Goal: Task Accomplishment & Management: Complete application form

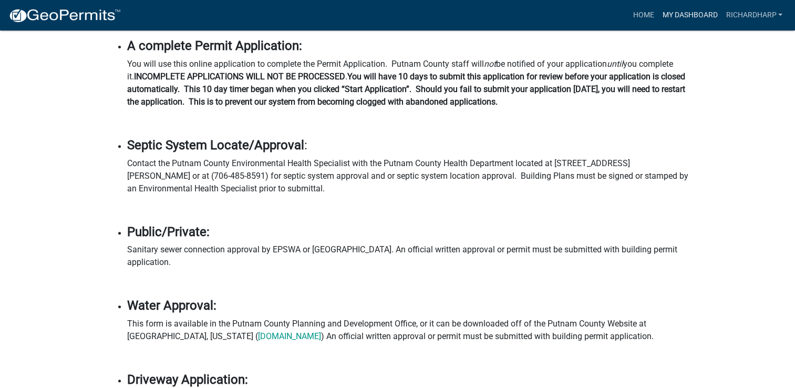
click at [681, 17] on link "My Dashboard" at bounding box center [690, 15] width 64 height 20
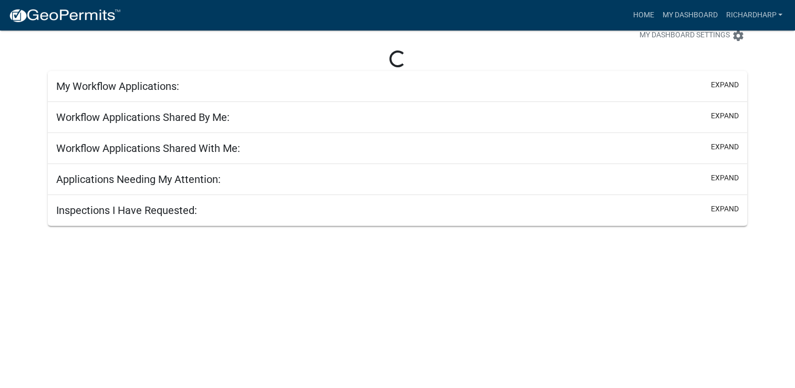
scroll to position [30, 0]
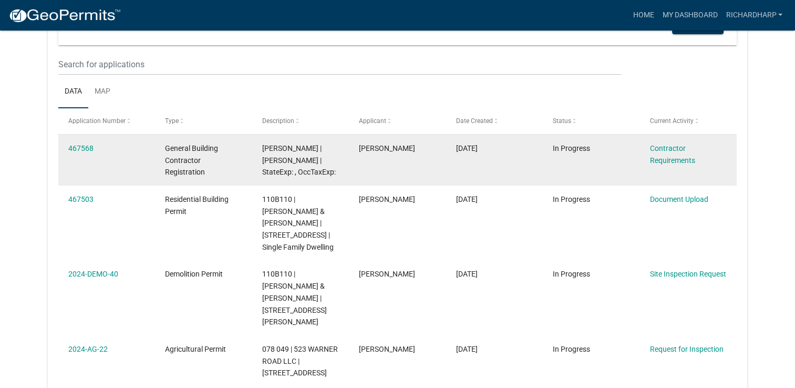
scroll to position [124, 0]
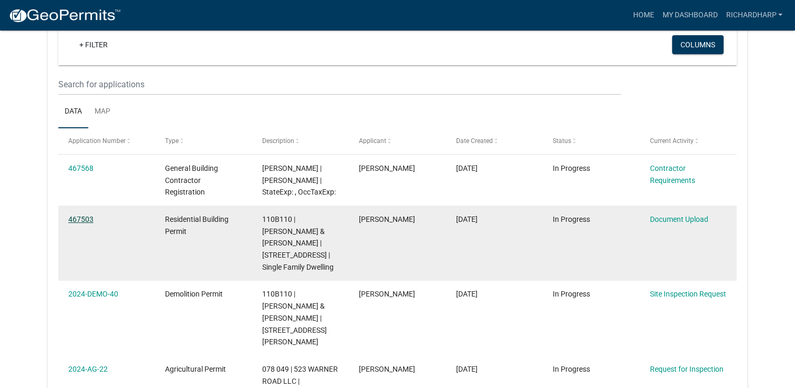
click at [78, 218] on link "467503" at bounding box center [80, 219] width 25 height 8
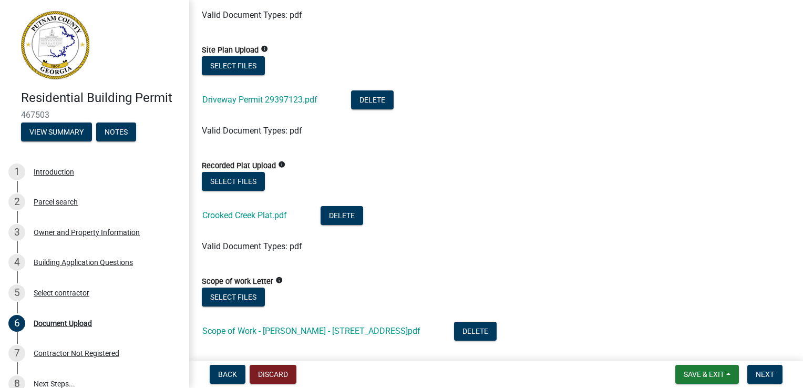
scroll to position [315, 0]
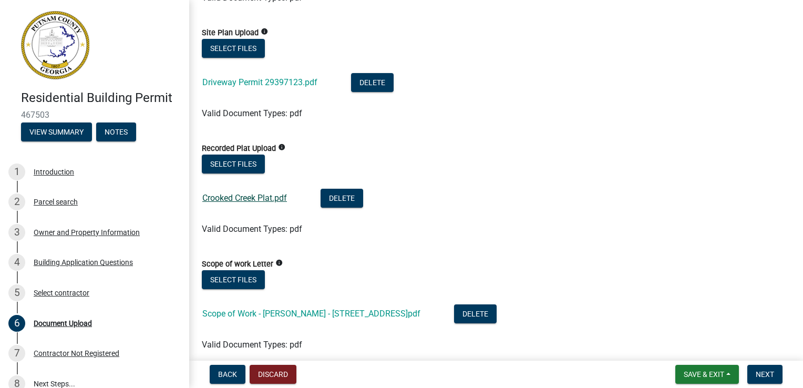
click at [253, 196] on link "Crooked Creek Plat.pdf" at bounding box center [244, 198] width 85 height 10
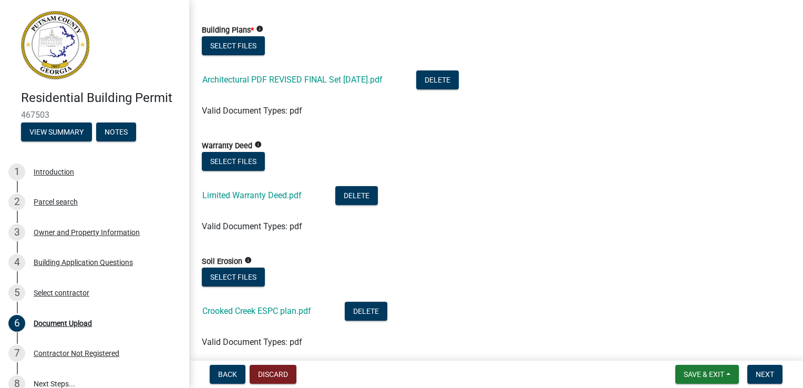
scroll to position [683, 0]
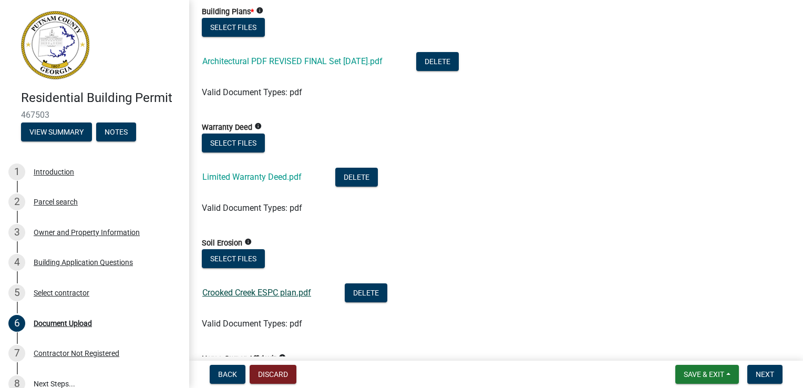
click at [249, 297] on link "Crooked Creek ESPC plan.pdf" at bounding box center [256, 292] width 109 height 10
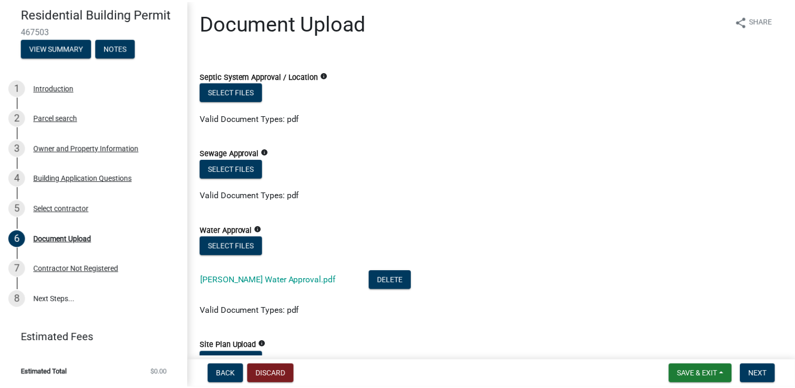
scroll to position [0, 0]
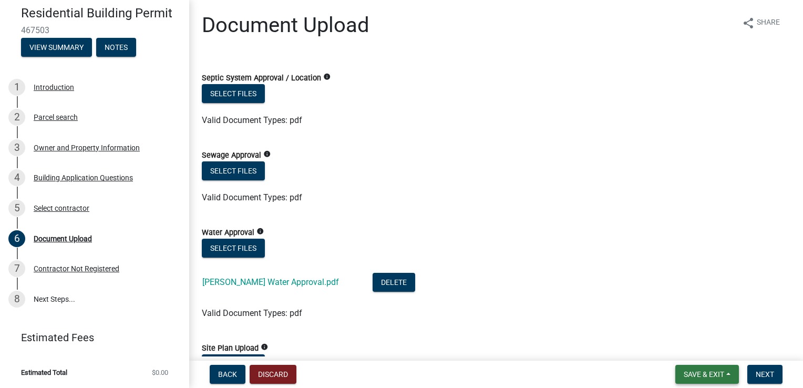
click at [717, 373] on span "Save & Exit" at bounding box center [703, 374] width 40 height 8
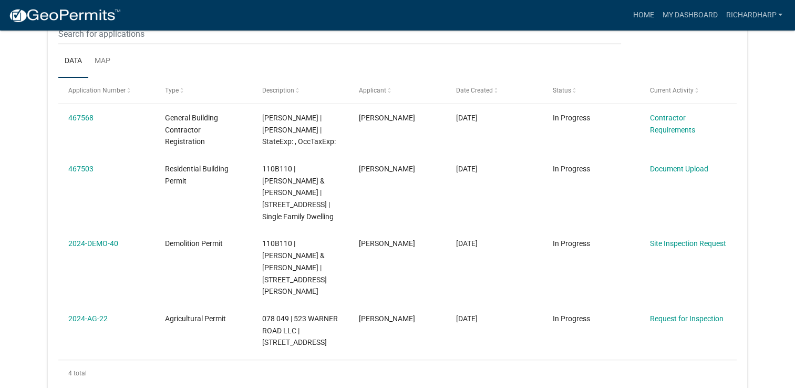
scroll to position [139, 0]
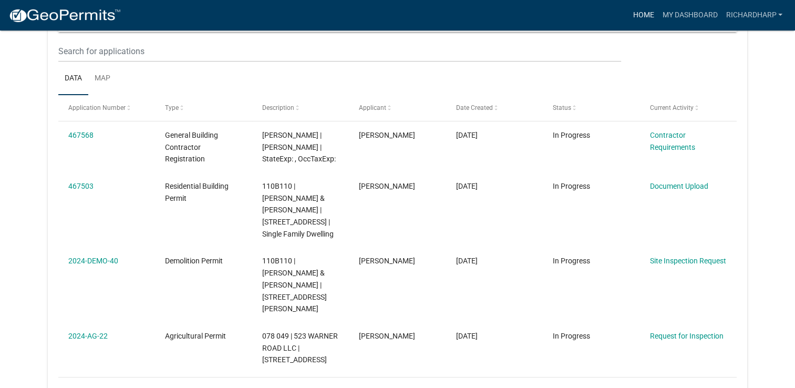
click at [642, 16] on link "Home" at bounding box center [642, 15] width 29 height 20
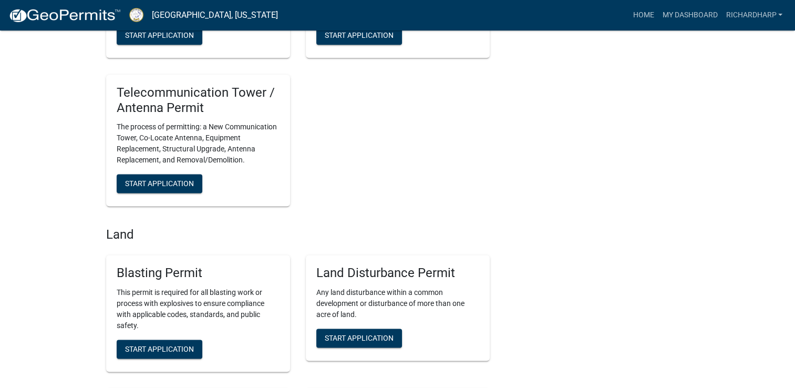
scroll to position [1366, 0]
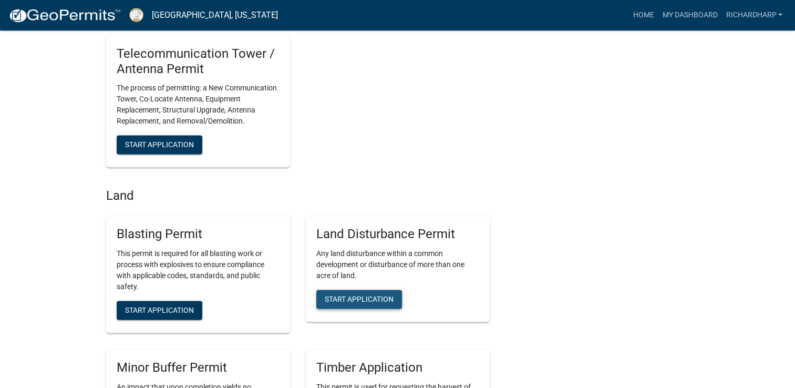
click at [374, 303] on span "Start Application" at bounding box center [359, 299] width 69 height 8
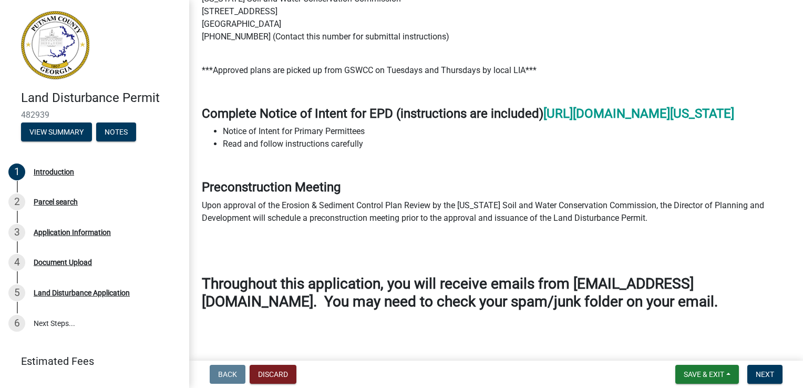
scroll to position [678, 0]
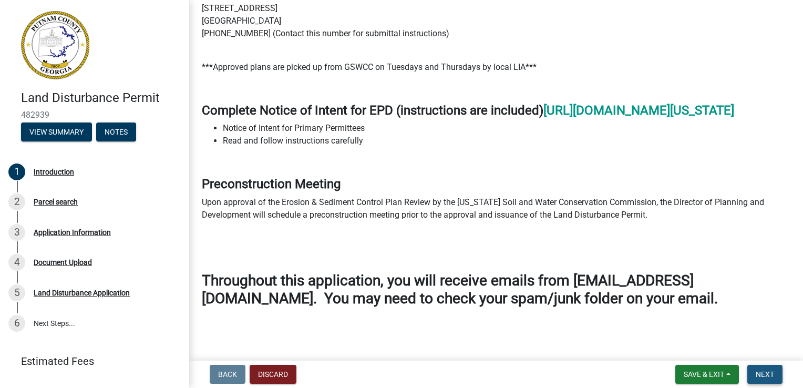
click at [759, 373] on span "Next" at bounding box center [764, 374] width 18 height 8
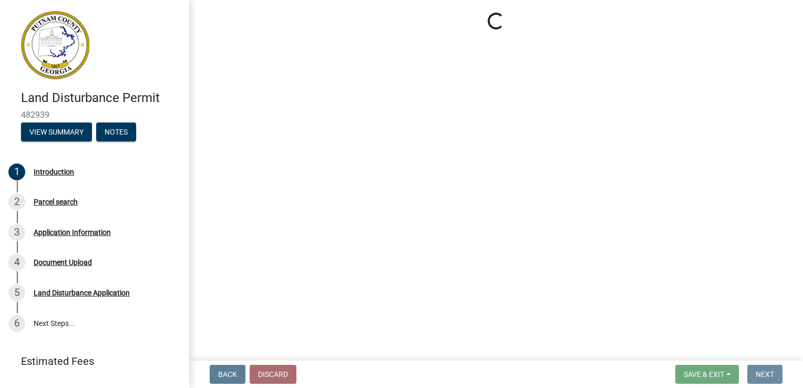
scroll to position [0, 0]
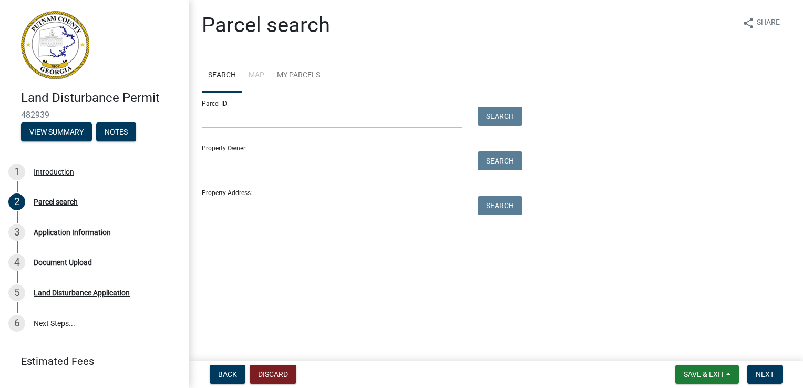
click at [175, 112] on header "Land Disturbance Permit 482939 View Summary Notes" at bounding box center [94, 76] width 189 height 152
click at [216, 117] on input "Parcel ID:" at bounding box center [332, 118] width 260 height 22
type input "100B110"
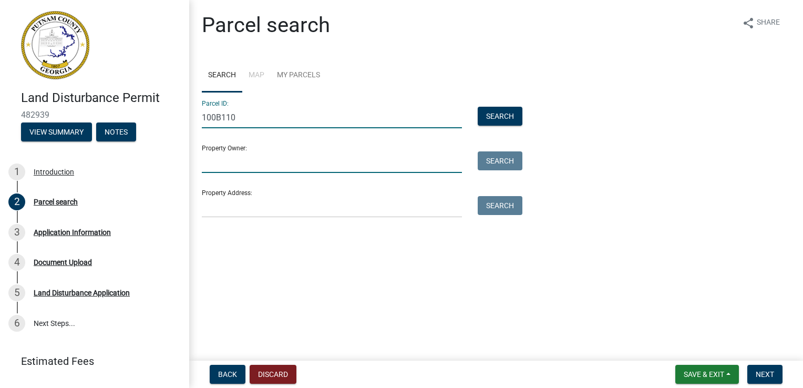
click at [295, 162] on input "Property Owner:" at bounding box center [332, 162] width 260 height 22
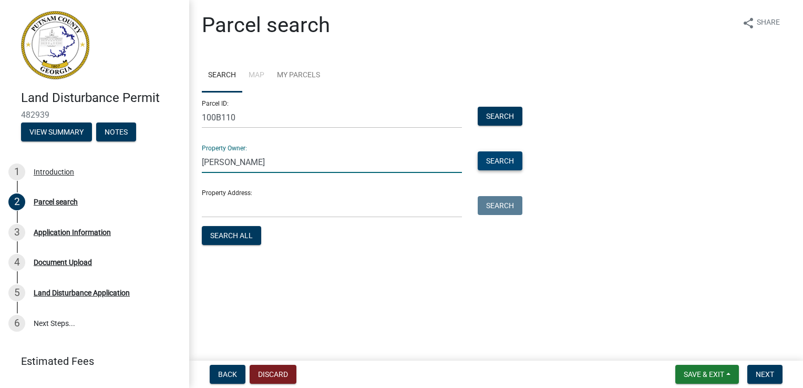
type input "[PERSON_NAME]"
click at [488, 159] on button "Search" at bounding box center [499, 160] width 45 height 19
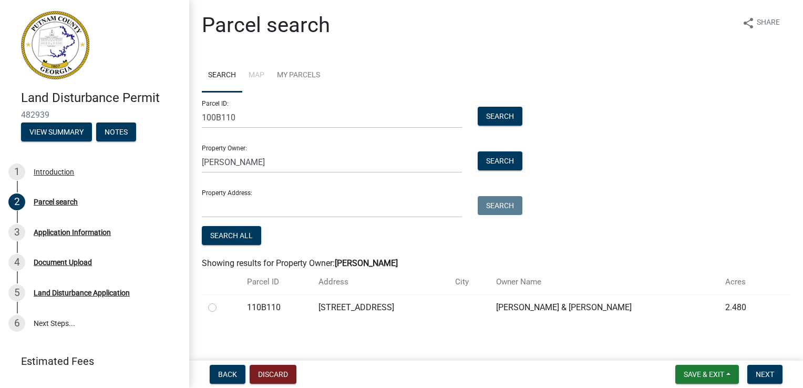
click at [221, 301] on label at bounding box center [221, 301] width 0 height 0
click at [221, 306] on input "radio" at bounding box center [224, 304] width 7 height 7
radio input "true"
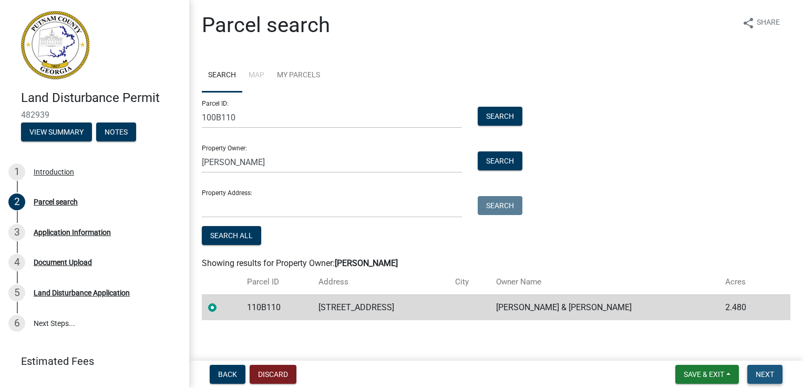
click at [756, 373] on span "Next" at bounding box center [764, 374] width 18 height 8
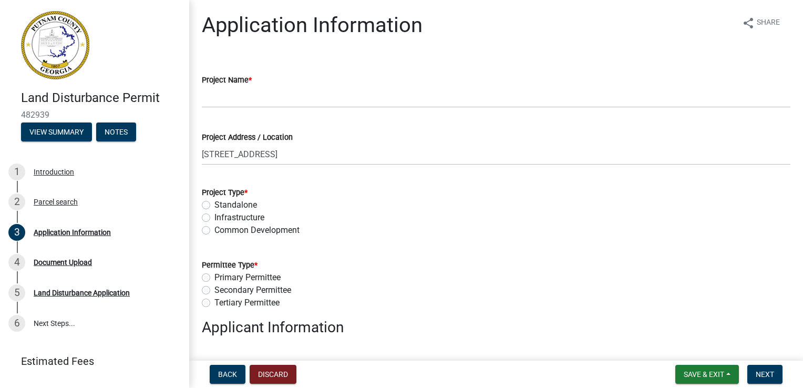
scroll to position [53, 0]
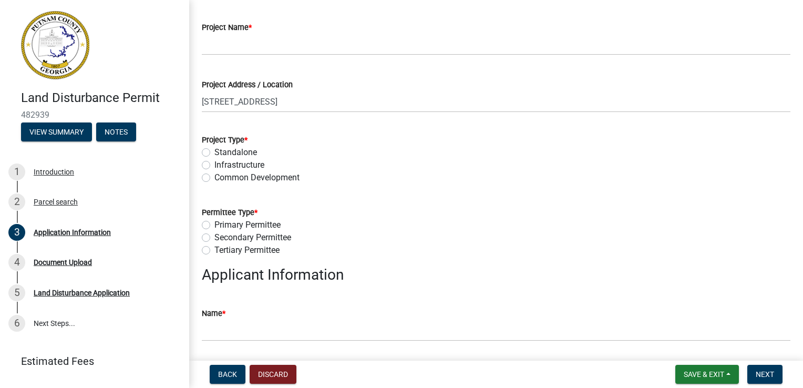
click at [214, 150] on label "Standalone" at bounding box center [235, 152] width 43 height 13
click at [214, 150] on input "Standalone" at bounding box center [217, 149] width 7 height 7
radio input "true"
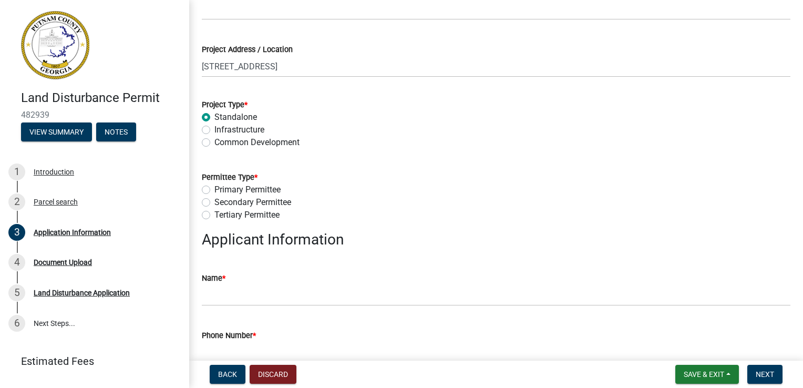
scroll to position [105, 0]
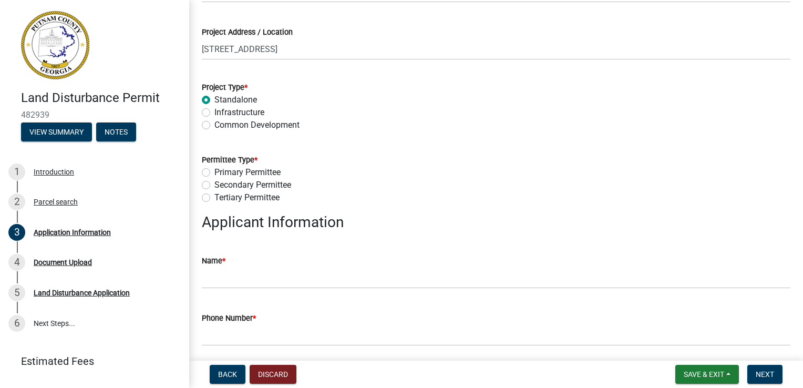
click at [214, 172] on label "Primary Permittee" at bounding box center [247, 172] width 66 height 13
click at [214, 172] on input "Primary Permittee" at bounding box center [217, 169] width 7 height 7
radio input "true"
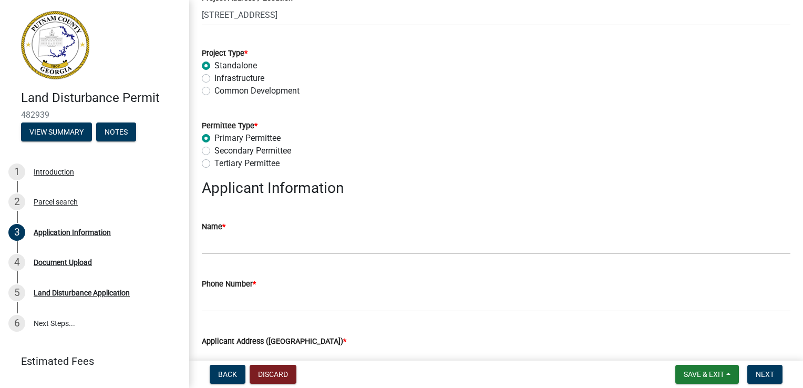
scroll to position [158, 0]
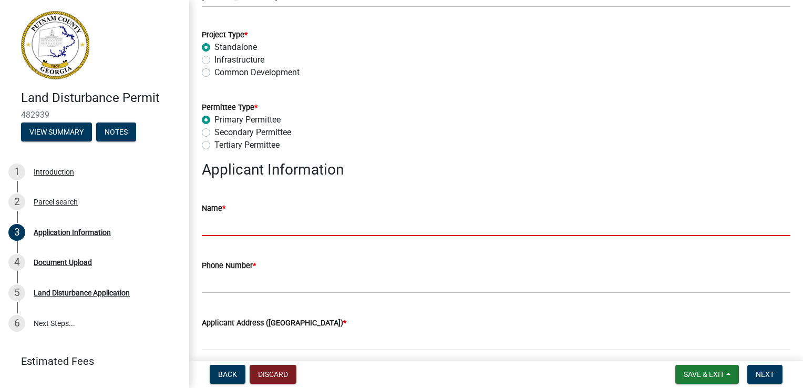
click at [220, 227] on input "Name *" at bounding box center [496, 225] width 588 height 22
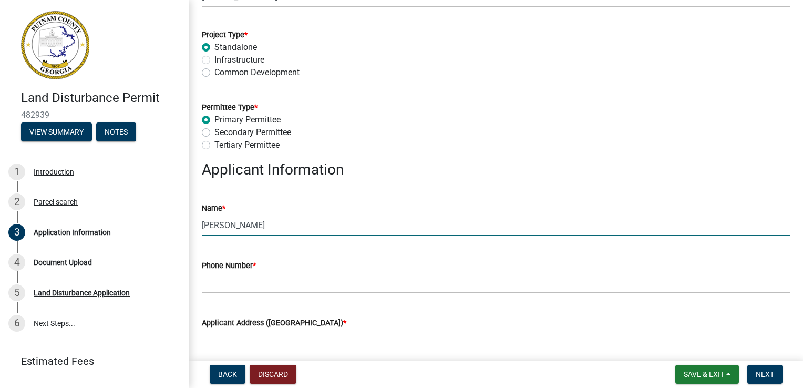
type input "[PERSON_NAME]"
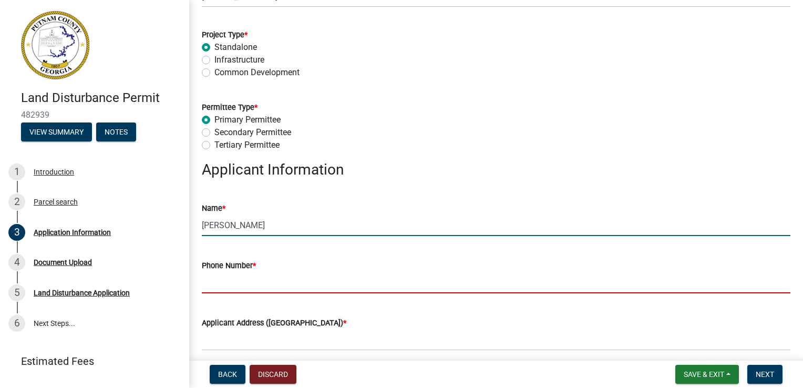
click at [222, 278] on input "Phone Number *" at bounding box center [496, 283] width 588 height 22
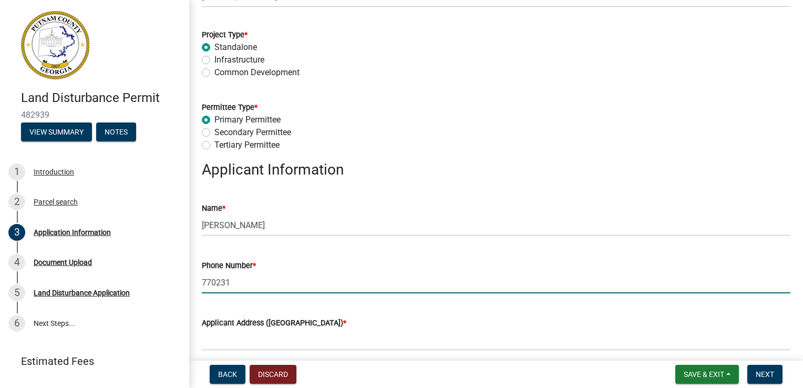
type input "7702317747"
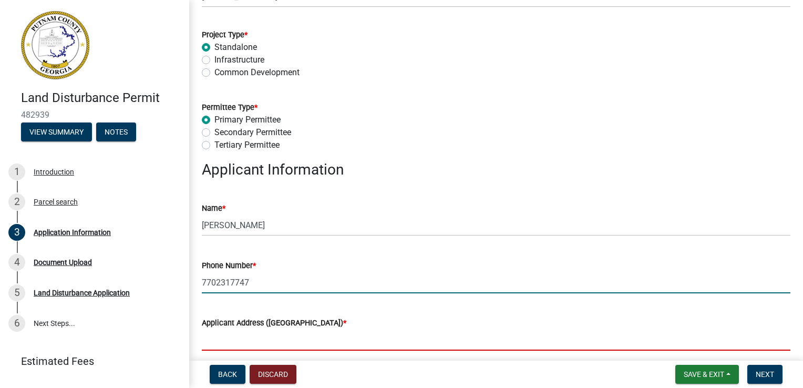
type input "135 [PERSON_NAME] Trail"
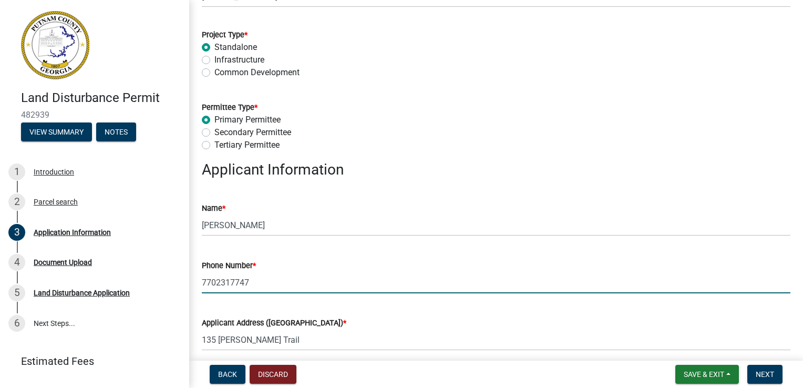
type input "[EMAIL_ADDRESS][DOMAIN_NAME]"
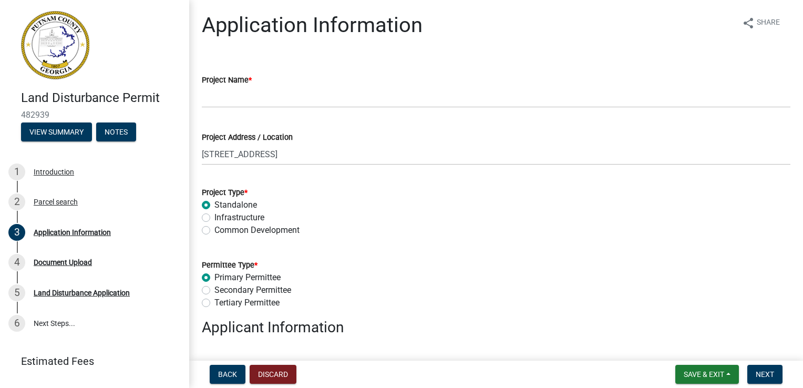
scroll to position [0, 0]
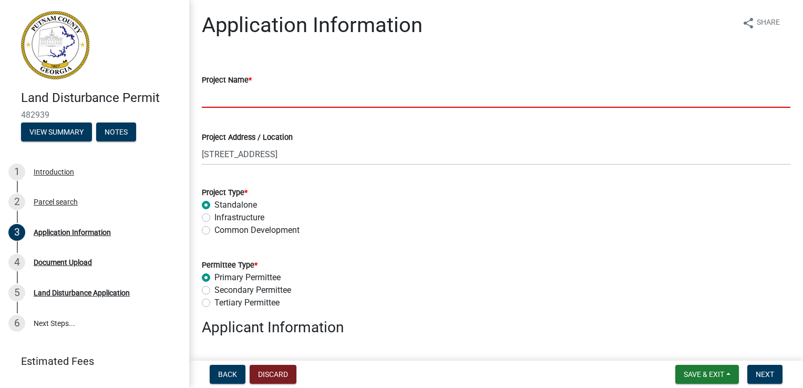
click at [224, 102] on input "Project Name *" at bounding box center [496, 97] width 588 height 22
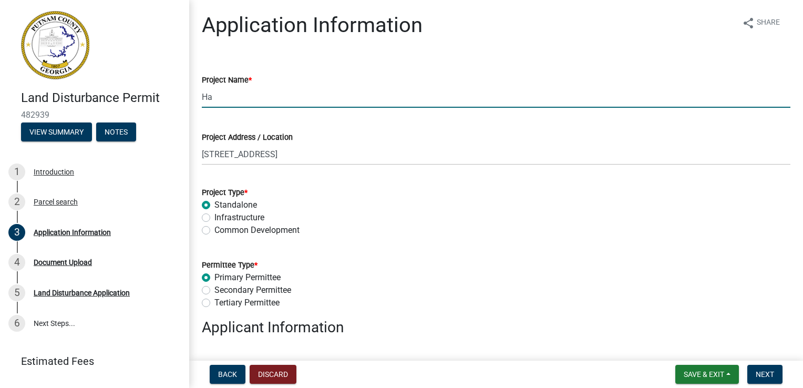
type input "H"
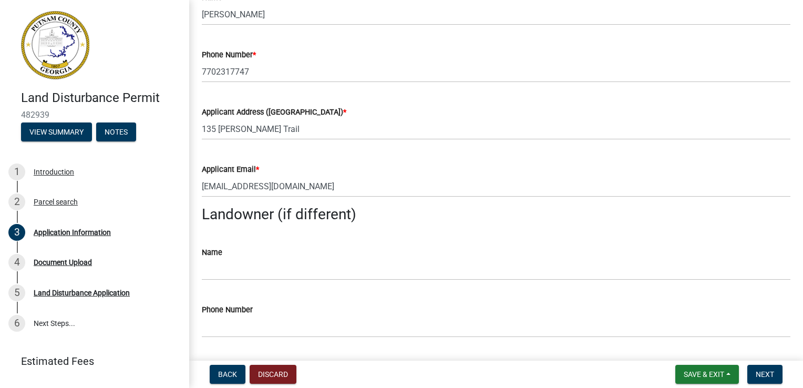
scroll to position [420, 0]
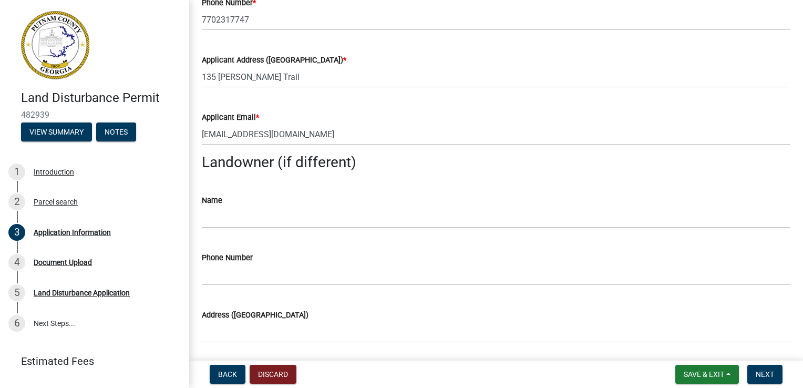
type input "[STREET_ADDRESS]"
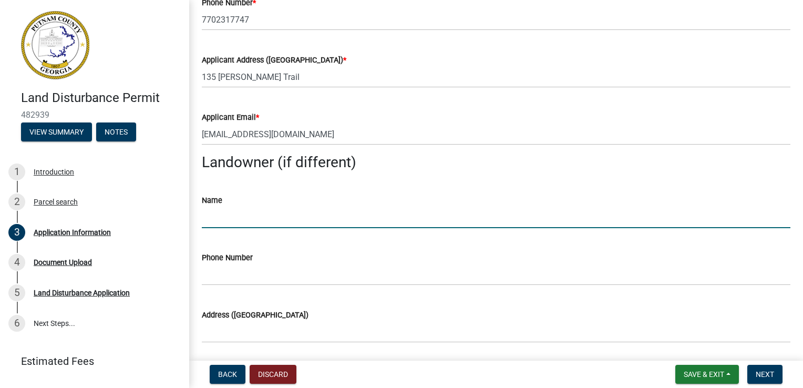
click at [225, 218] on input "Name" at bounding box center [496, 217] width 588 height 22
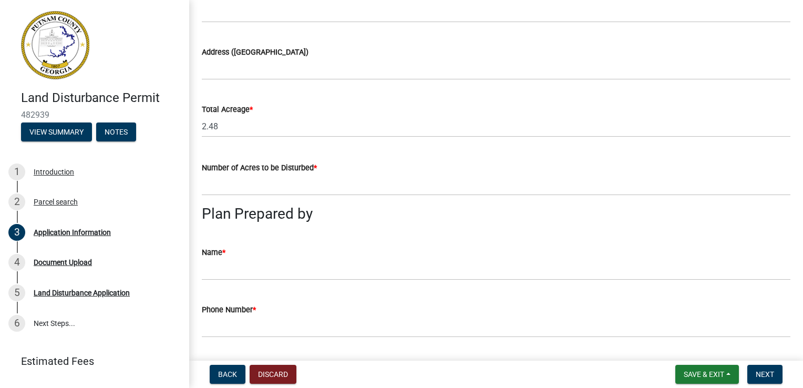
scroll to position [735, 0]
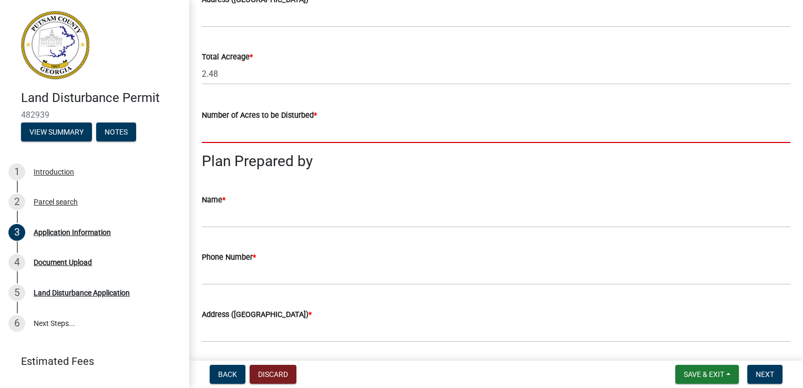
click at [247, 136] on input "text" at bounding box center [496, 132] width 588 height 22
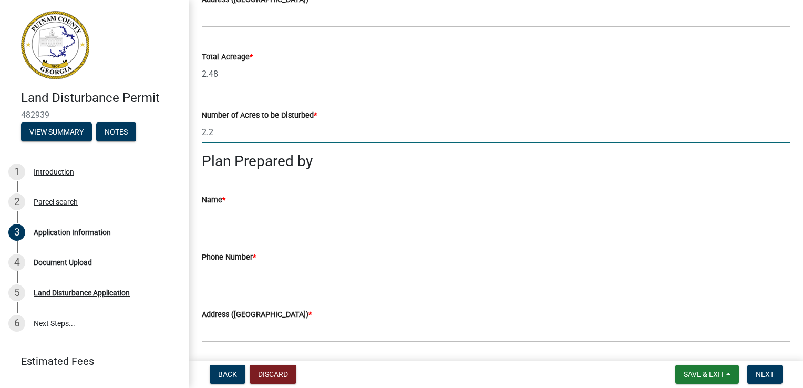
type input "2.2"
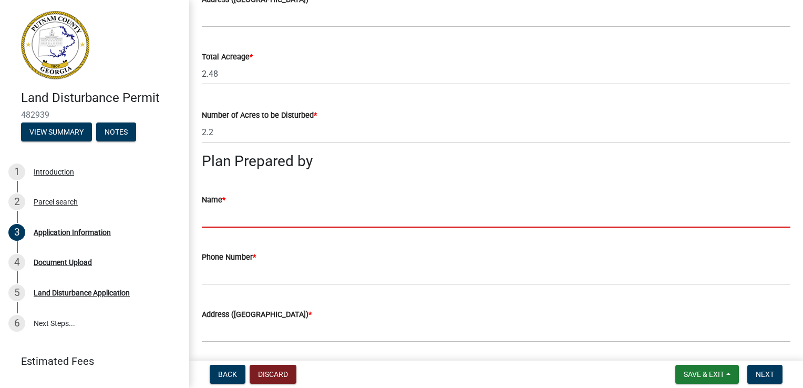
click at [215, 216] on input "Name *" at bounding box center [496, 217] width 588 height 22
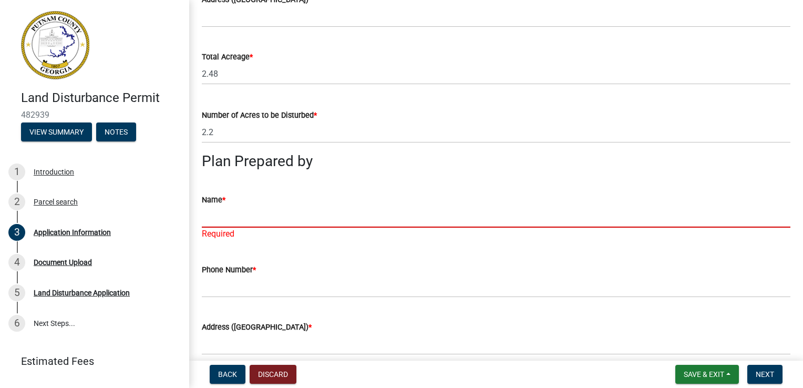
click at [211, 214] on input "Name *" at bounding box center [496, 217] width 588 height 22
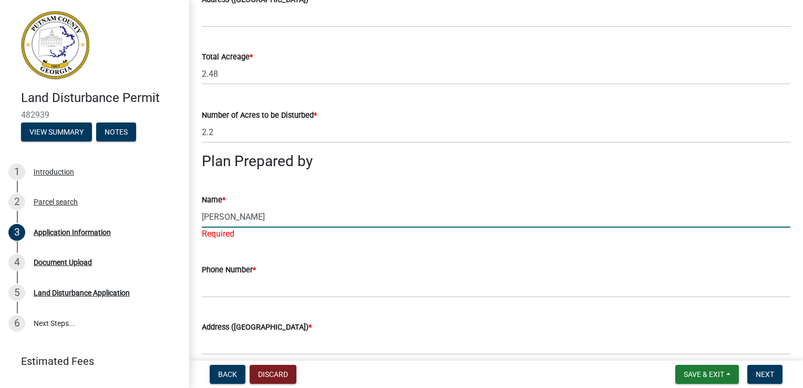
type input "[PERSON_NAME]"
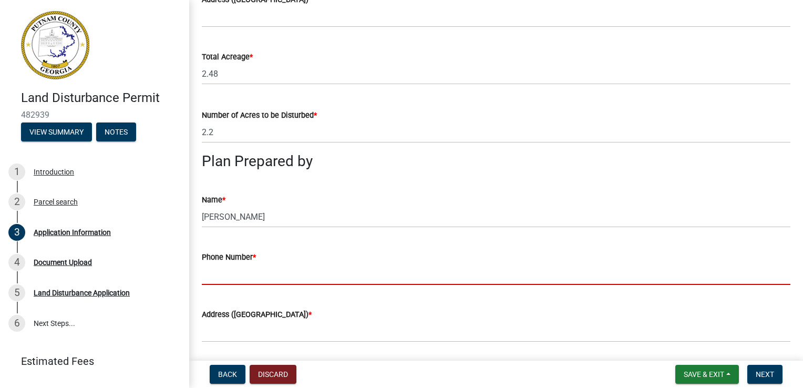
click at [223, 289] on wm-data-entity-input "Phone Number *" at bounding box center [496, 264] width 588 height 57
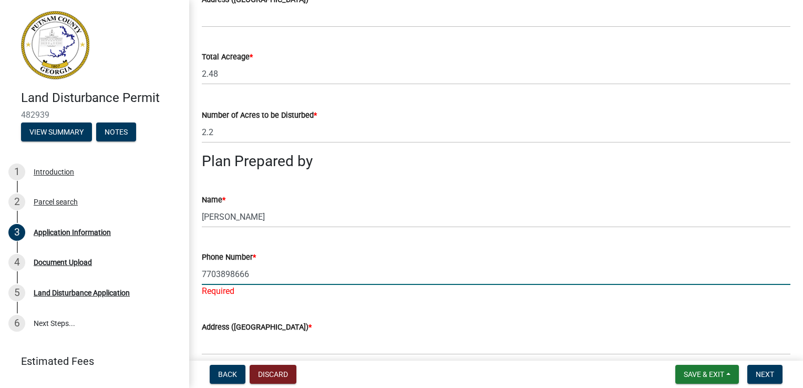
type input "7703898666"
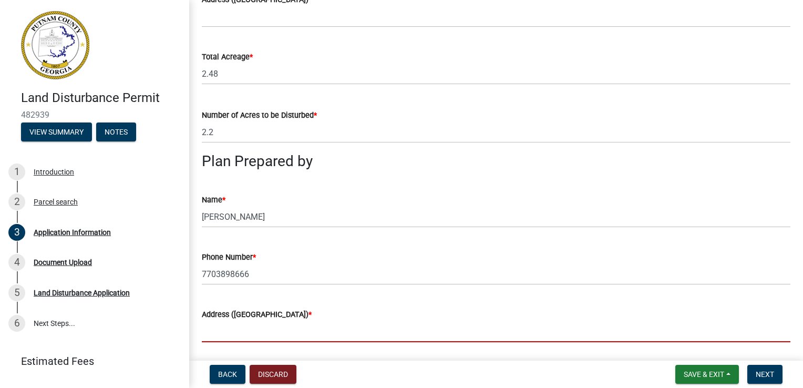
click at [219, 341] on input "Address ([GEOGRAPHIC_DATA]) *" at bounding box center [496, 331] width 588 height 22
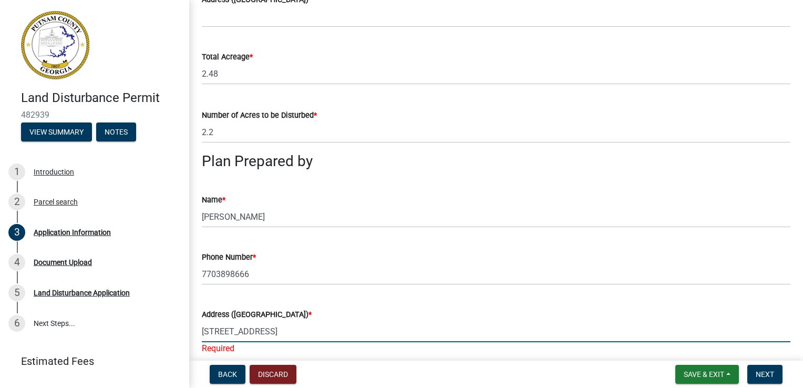
type input "[STREET_ADDRESS]"
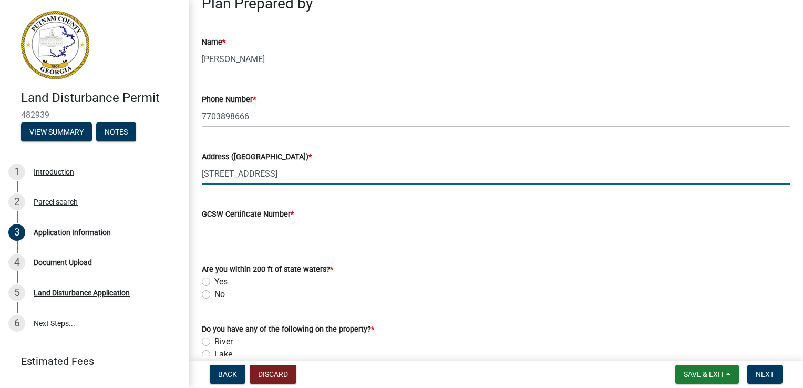
scroll to position [945, 0]
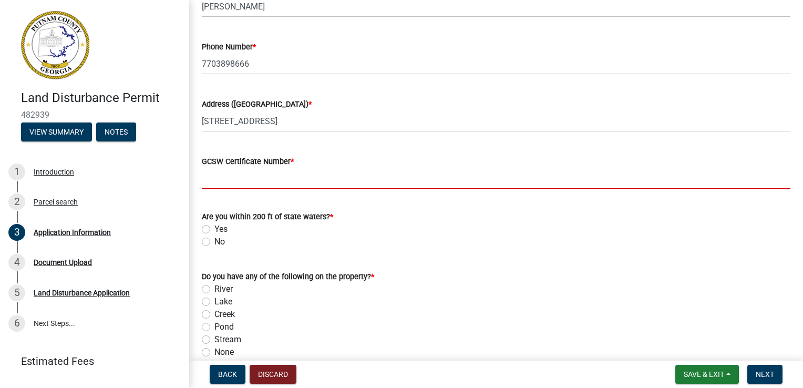
click at [227, 181] on input "GCSW Certificate Number *" at bounding box center [496, 179] width 588 height 22
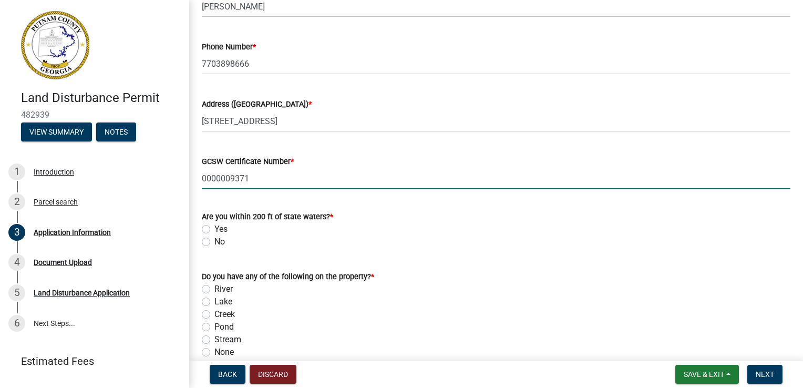
type input "0000009371"
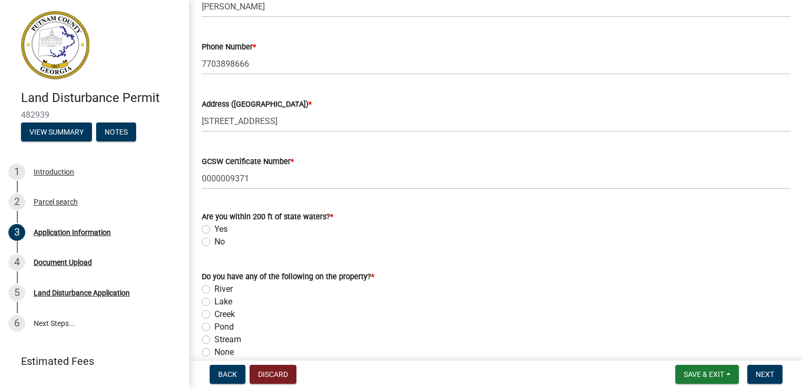
click at [214, 228] on label "Yes" at bounding box center [220, 229] width 13 height 13
click at [214, 228] on input "Yes" at bounding box center [217, 226] width 7 height 7
radio input "true"
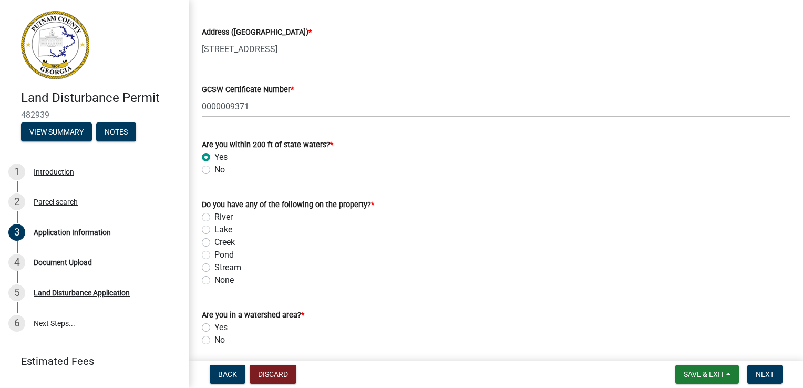
scroll to position [1050, 0]
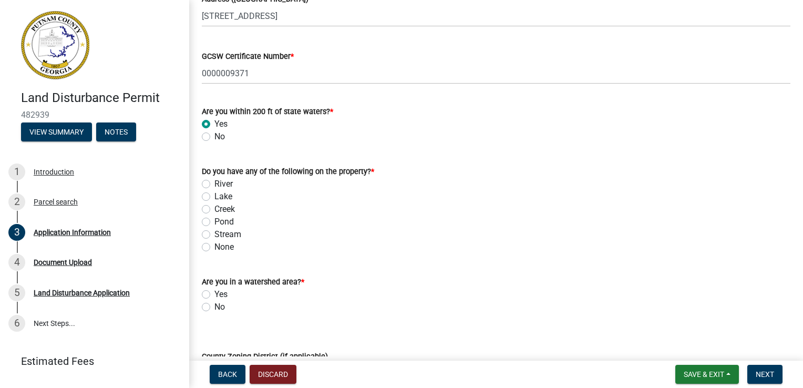
click at [214, 180] on label "River" at bounding box center [223, 184] width 18 height 13
click at [214, 180] on input "River" at bounding box center [217, 181] width 7 height 7
radio input "true"
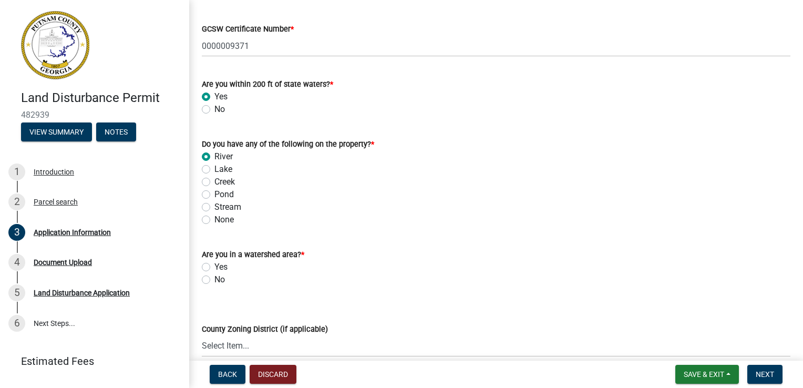
scroll to position [1103, 0]
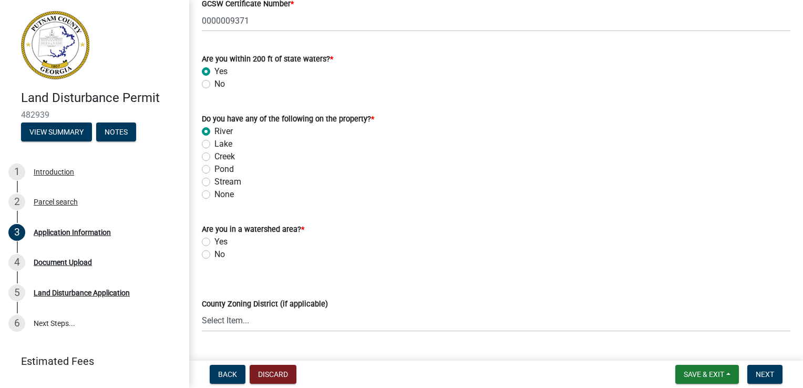
click at [214, 254] on label "No" at bounding box center [219, 254] width 11 height 13
click at [214, 254] on input "No" at bounding box center [217, 251] width 7 height 7
radio input "true"
click at [214, 237] on label "Yes" at bounding box center [220, 241] width 13 height 13
click at [214, 237] on input "Yes" at bounding box center [217, 238] width 7 height 7
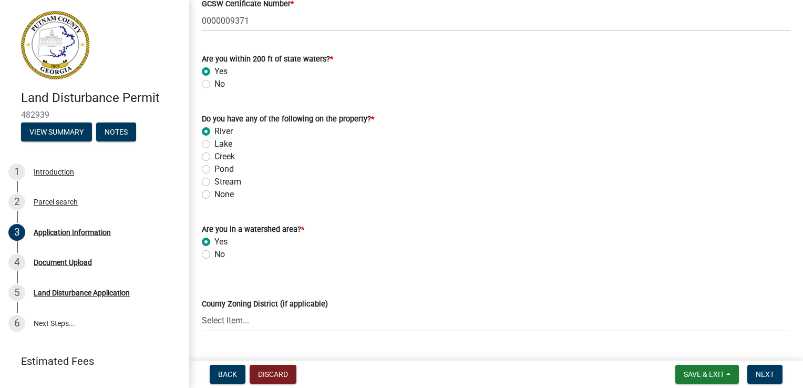
radio input "true"
click at [301, 226] on span "*" at bounding box center [302, 229] width 3 height 9
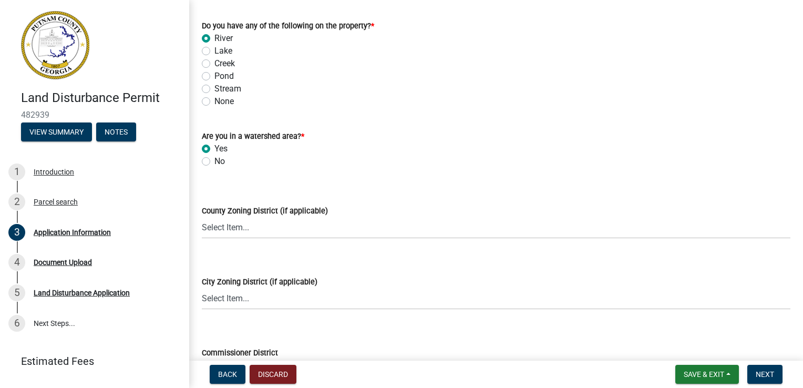
scroll to position [1208, 0]
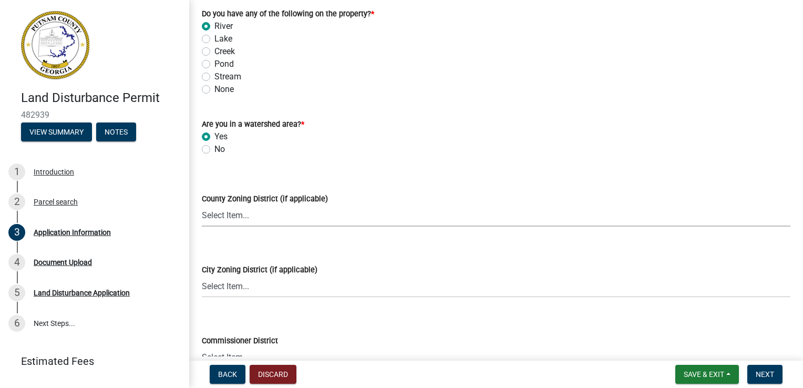
click at [221, 215] on select "Select Item... AG-1 R-1R R-1 R-2 MHP RM-1 RM-3 C-1 C-2 I-M PUD N/A" at bounding box center [496, 216] width 588 height 22
click at [232, 241] on div "City Zoning District (if applicable) Select Item... A-1 A-2 R-1 R-2 R-3 R-4 MHP…" at bounding box center [496, 266] width 588 height 61
click at [244, 217] on select "Select Item... AG-1 R-1R R-1 R-2 MHP RM-1 RM-3 C-1 C-2 I-M PUD N/A" at bounding box center [496, 216] width 588 height 22
click at [240, 215] on select "Select Item... AG-1 R-1R R-1 R-2 MHP RM-1 RM-3 C-1 C-2 I-M PUD N/A" at bounding box center [496, 216] width 588 height 22
click at [326, 14] on label "Do you have any of the following on the property? *" at bounding box center [288, 14] width 172 height 7
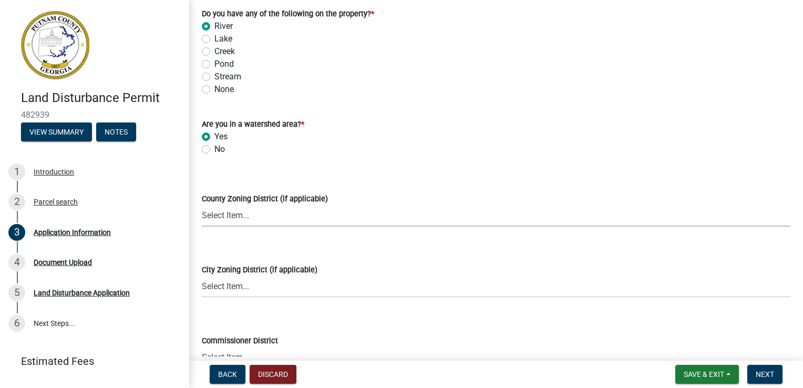
click at [248, 219] on select "Select Item... AG-1 R-1R R-1 R-2 MHP RM-1 RM-3 C-1 C-2 I-M PUD N/A" at bounding box center [496, 216] width 588 height 22
click at [275, 281] on select "Select Item... A-1 A-2 R-1 R-2 R-3 R-4 MHP C-1 C-2 I-1 I-2 DB FH H-P N/A" at bounding box center [496, 287] width 588 height 22
click at [254, 287] on select "Select Item... A-1 A-2 R-1 R-2 R-3 R-4 MHP C-1 C-2 I-1 I-2 DB FH H-P N/A" at bounding box center [496, 287] width 588 height 22
click at [245, 293] on select "Select Item... A-1 A-2 R-1 R-2 R-3 R-4 MHP C-1 C-2 I-1 I-2 DB FH H-P N/A" at bounding box center [496, 287] width 588 height 22
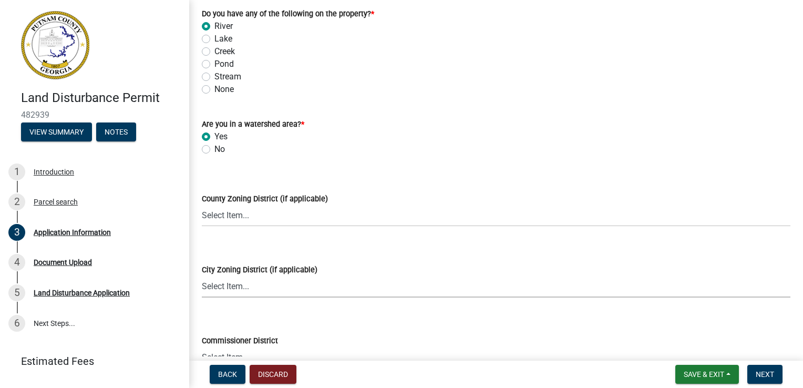
click at [218, 286] on select "Select Item... A-1 A-2 R-1 R-2 R-3 R-4 MHP C-1 C-2 I-1 I-2 DB FH H-P N/A" at bounding box center [496, 287] width 588 height 22
click at [218, 284] on select "Select Item... A-1 A-2 R-1 R-2 R-3 R-4 MHP C-1 C-2 I-1 I-2 DB FH H-P N/A" at bounding box center [496, 287] width 588 height 22
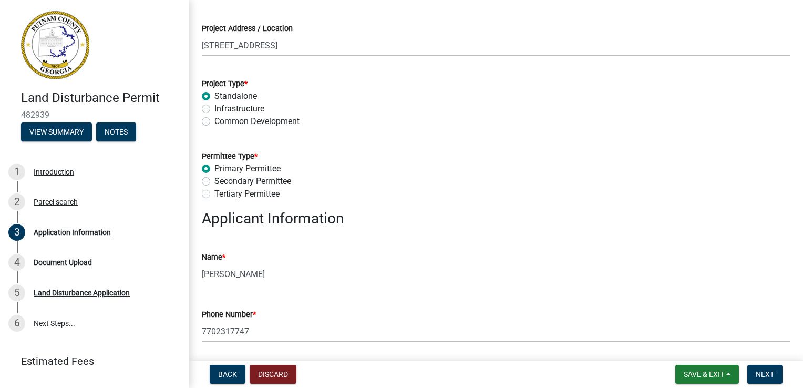
scroll to position [53, 0]
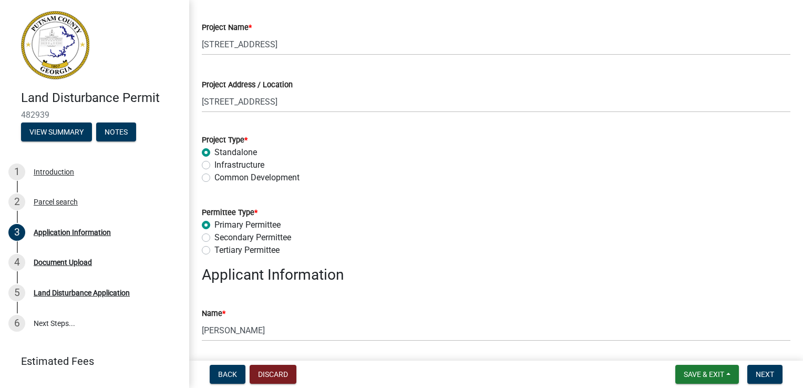
click at [214, 178] on label "Common Development" at bounding box center [256, 177] width 85 height 13
click at [214, 178] on input "Common Development" at bounding box center [217, 174] width 7 height 7
radio input "true"
click at [214, 249] on label "Tertiary Permittee" at bounding box center [246, 250] width 65 height 13
click at [214, 249] on input "Tertiary Permittee" at bounding box center [217, 247] width 7 height 7
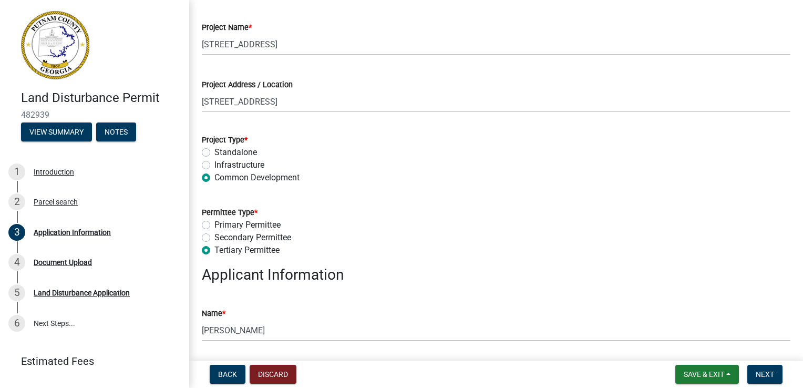
radio input "true"
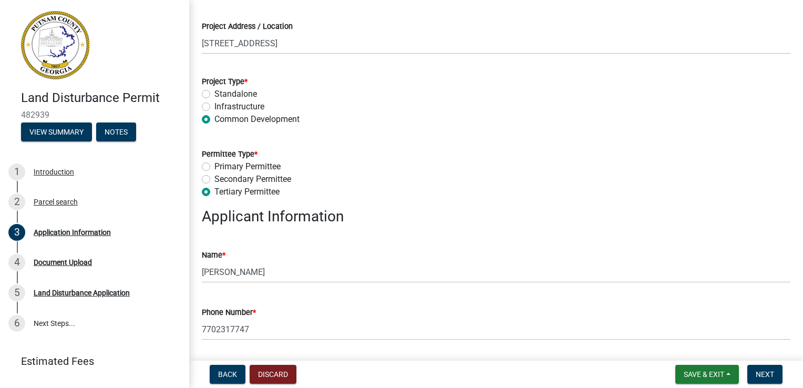
scroll to position [105, 0]
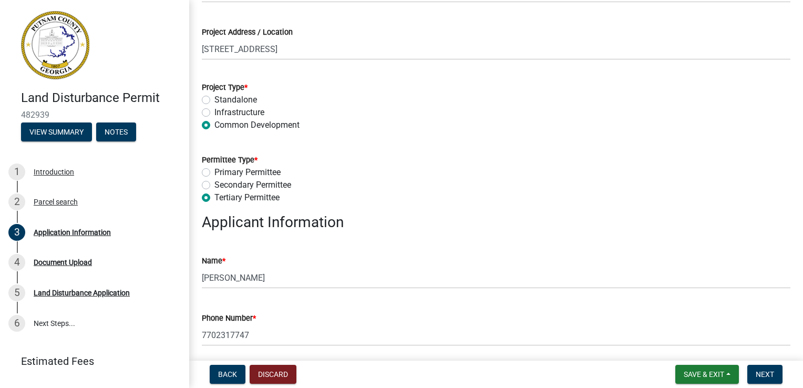
click at [214, 96] on label "Standalone" at bounding box center [235, 99] width 43 height 13
click at [214, 96] on input "Standalone" at bounding box center [217, 96] width 7 height 7
radio input "true"
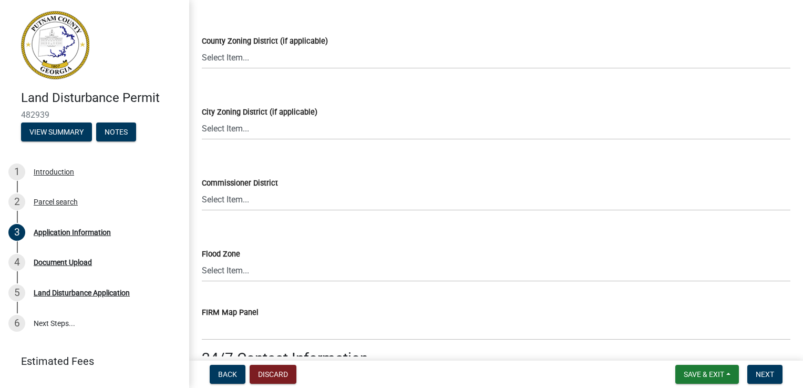
scroll to position [1418, 0]
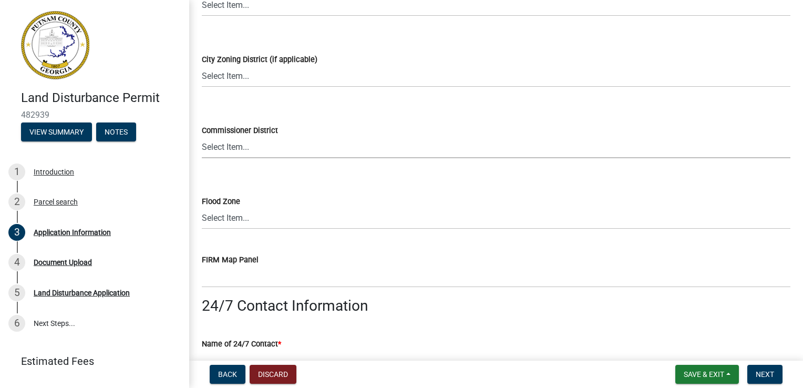
click at [233, 147] on select "Select Item... District 1 District 2 District 3 District 4" at bounding box center [496, 148] width 588 height 22
click at [246, 148] on select "Select Item... District 1 District 2 District 3 District 4" at bounding box center [496, 148] width 588 height 22
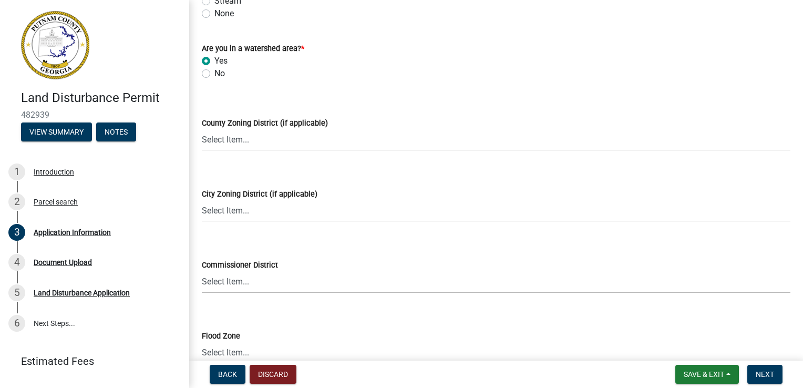
scroll to position [1261, 0]
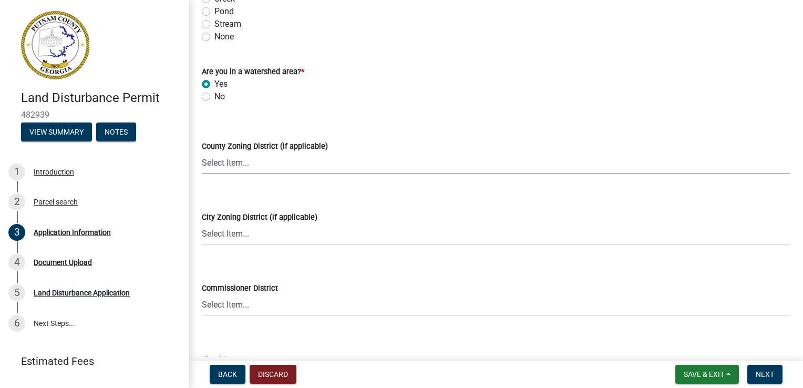
click at [244, 163] on select "Select Item... AG-1 R-1R R-1 R-2 MHP RM-1 RM-3 C-1 C-2 I-M PUD N/A" at bounding box center [496, 163] width 588 height 22
click at [283, 163] on select "Select Item... AG-1 R-1R R-1 R-2 MHP RM-1 RM-3 C-1 C-2 I-M PUD N/A" at bounding box center [496, 163] width 588 height 22
click at [202, 152] on select "Select Item... AG-1 R-1R R-1 R-2 MHP RM-1 RM-3 C-1 C-2 I-M PUD N/A" at bounding box center [496, 163] width 588 height 22
select select "78bfdc44-73ff-456e-a557-d4c99b9c08be"
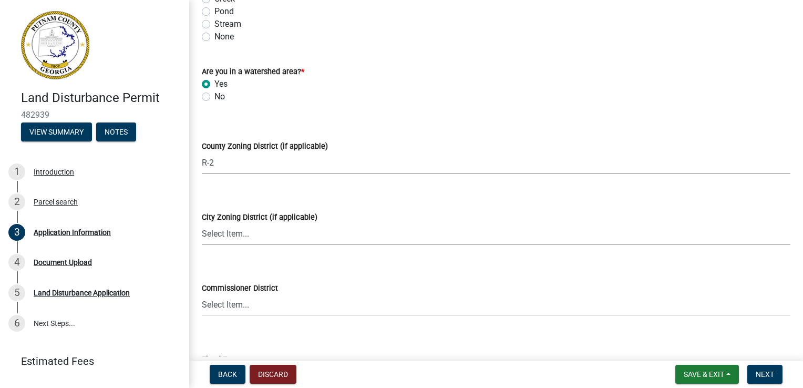
click at [261, 236] on select "Select Item... A-1 A-2 R-1 R-2 R-3 R-4 MHP C-1 C-2 I-1 I-2 DB FH H-P N/A" at bounding box center [496, 234] width 588 height 22
click at [233, 238] on select "Select Item... A-1 A-2 R-1 R-2 R-3 R-4 MHP C-1 C-2 I-1 I-2 DB FH H-P N/A" at bounding box center [496, 234] width 588 height 22
click at [202, 223] on select "Select Item... A-1 A-2 R-1 R-2 R-3 R-4 MHP C-1 C-2 I-1 I-2 DB FH H-P N/A" at bounding box center [496, 234] width 588 height 22
select select "7eb8553c-806a-4bdf-b4b6-2711153129c5"
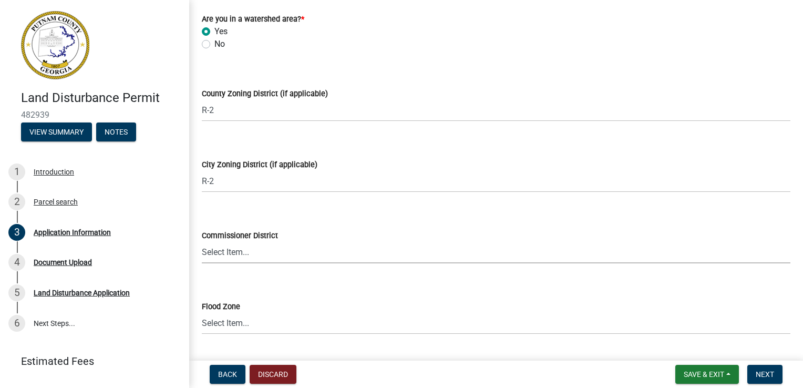
click at [237, 258] on select "Select Item... District 1 District 2 District 3 District 4" at bounding box center [496, 253] width 588 height 22
click at [244, 255] on select "Select Item... District 1 District 2 District 3 District 4" at bounding box center [496, 253] width 588 height 22
click at [202, 242] on select "Select Item... District 1 District 2 District 3 District 4" at bounding box center [496, 253] width 588 height 22
select select "295c155f-de53-4b68-9fdd-08c8883e9b6f"
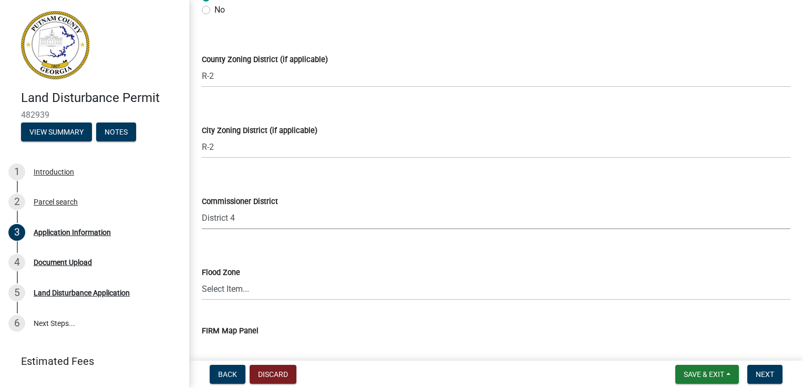
scroll to position [1366, 0]
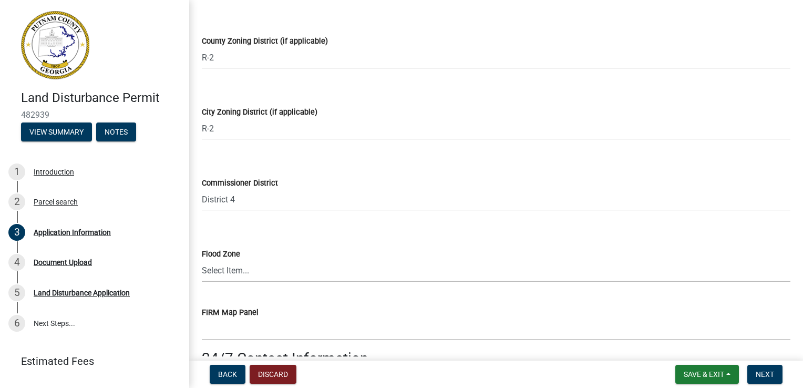
click at [241, 274] on select "Select Item... Zone A Zone V Zone A99 Zone AE Zone AO Zone AH Zone VE Zone AR Z…" at bounding box center [496, 271] width 588 height 22
click at [242, 272] on select "Select Item... Zone A Zone V Zone A99 Zone AE Zone AO Zone AH Zone VE Zone AR Z…" at bounding box center [496, 271] width 588 height 22
click at [202, 260] on select "Select Item... Zone A Zone V Zone A99 Zone AE Zone AO Zone AH Zone VE Zone AR Z…" at bounding box center [496, 271] width 588 height 22
select select "fa9ac713-ff98-4511-b6d6-b752a2dce95a"
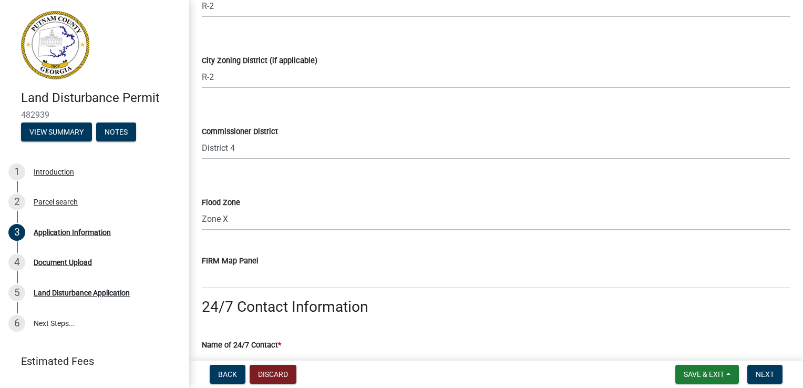
scroll to position [1418, 0]
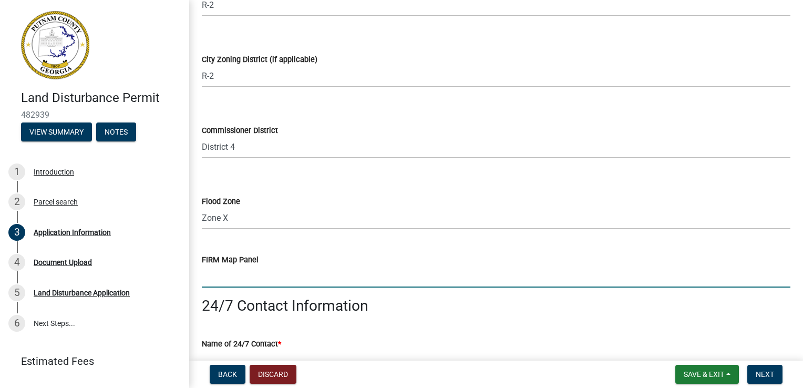
click at [242, 277] on input "text" at bounding box center [496, 277] width 588 height 22
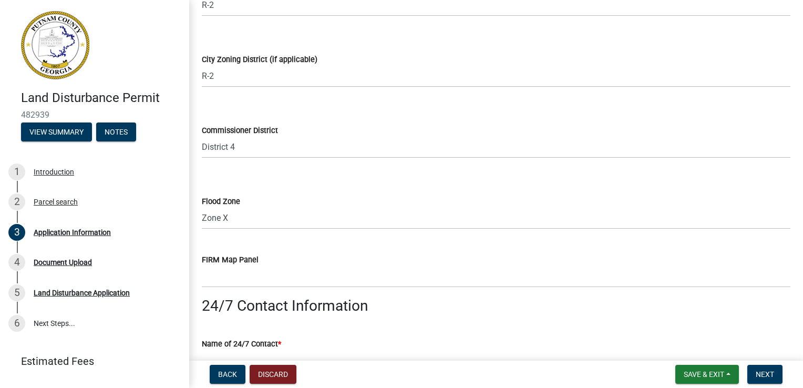
click at [214, 264] on label "FIRM Map Panel" at bounding box center [230, 259] width 57 height 7
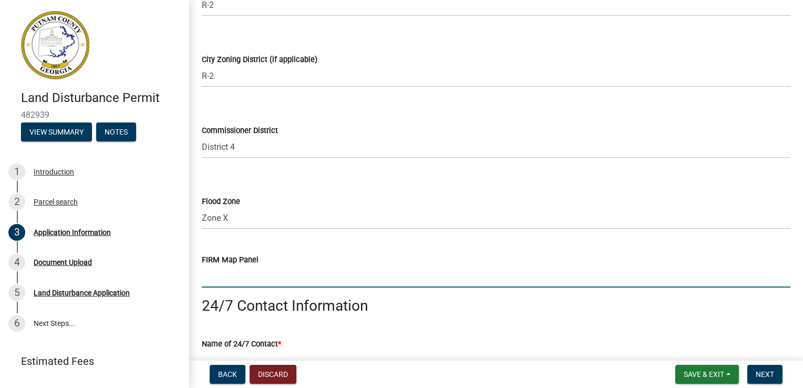
click at [214, 274] on input "text" at bounding box center [496, 277] width 588 height 22
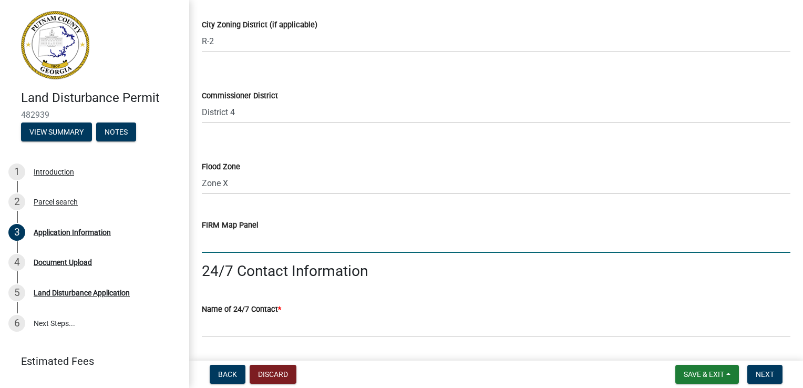
scroll to position [1523, 0]
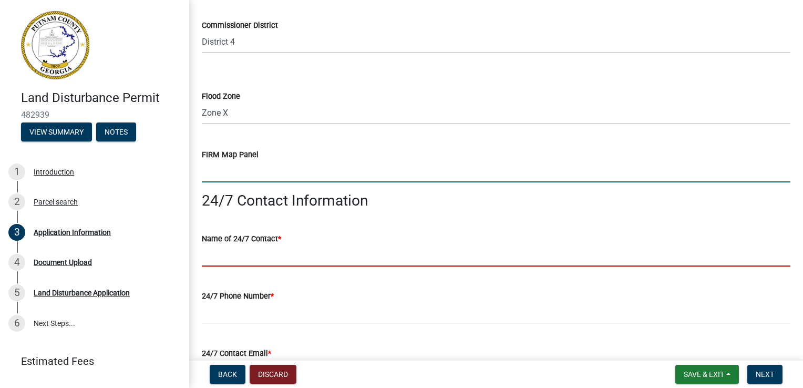
click at [221, 253] on input "Name of 24/7 Contact *" at bounding box center [496, 256] width 588 height 22
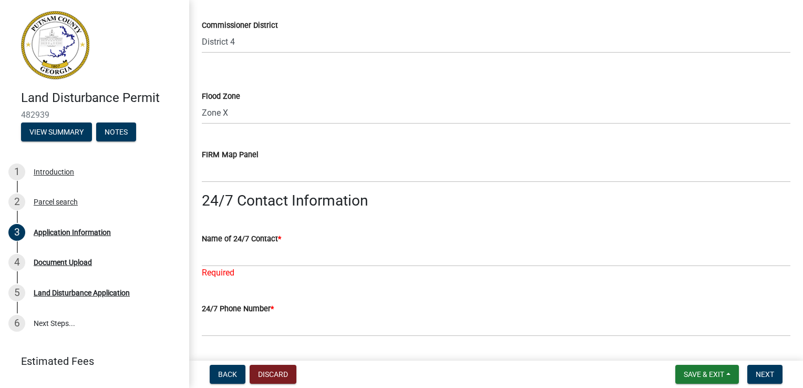
click at [285, 296] on div "24/7 Phone Number *" at bounding box center [496, 311] width 588 height 49
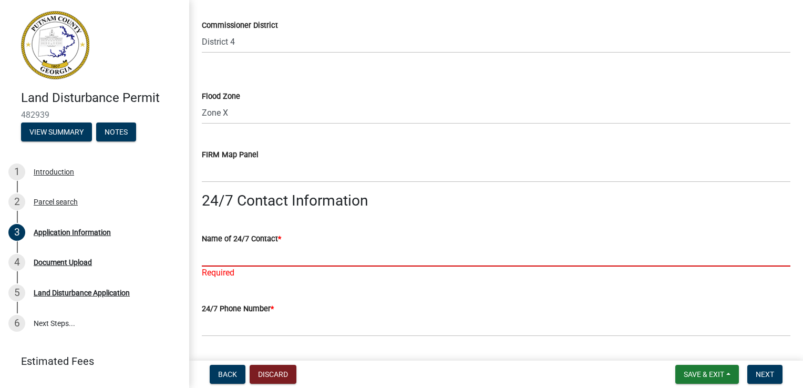
click at [216, 258] on input "Name of 24/7 Contact *" at bounding box center [496, 256] width 588 height 22
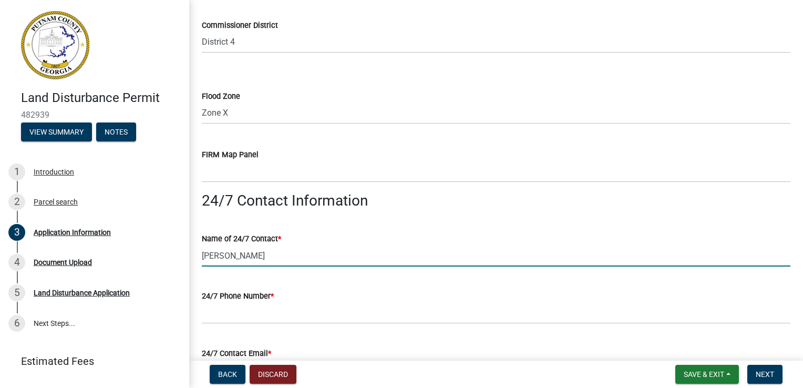
click at [242, 259] on input "[PERSON_NAME]" at bounding box center [496, 256] width 588 height 22
type input "[PERSON_NAME]"
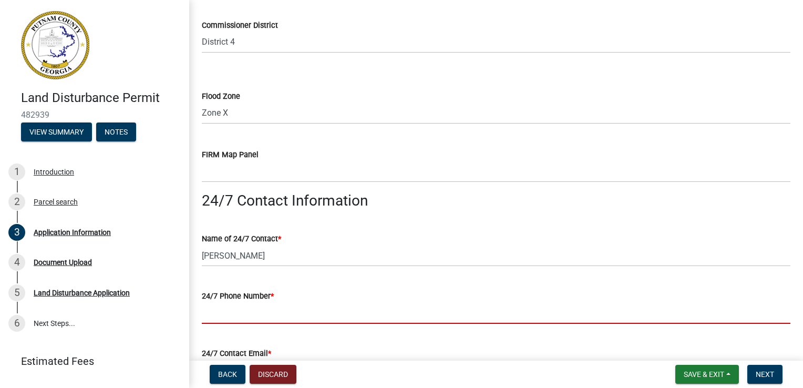
click at [226, 318] on input "24/7 Phone Number *" at bounding box center [496, 313] width 588 height 22
type input "7702317747"
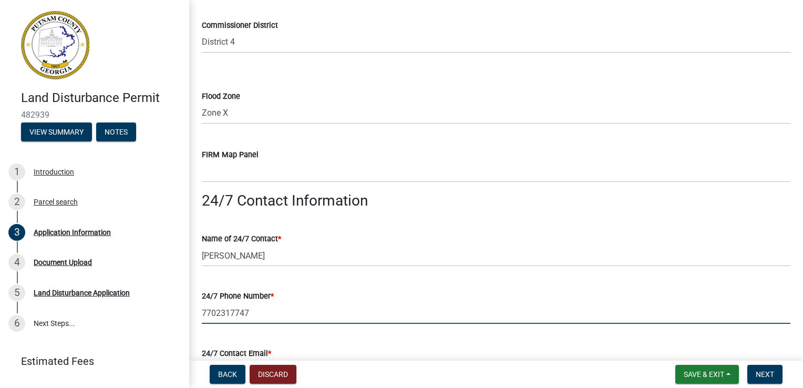
type input "[EMAIL_ADDRESS][DOMAIN_NAME]"
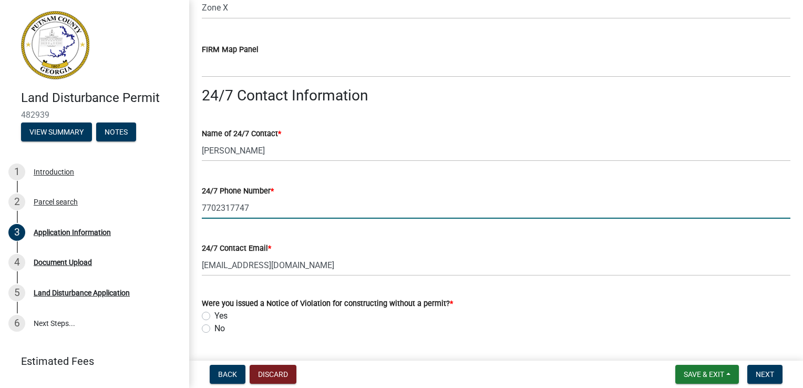
scroll to position [1681, 0]
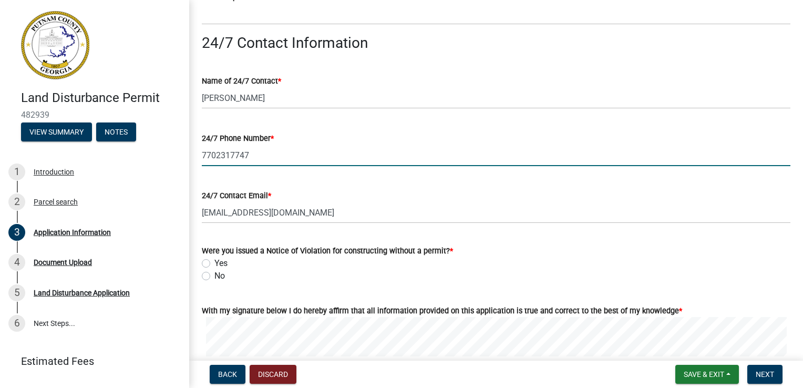
click at [214, 265] on label "Yes" at bounding box center [220, 263] width 13 height 13
click at [214, 264] on input "Yes" at bounding box center [217, 260] width 7 height 7
radio input "true"
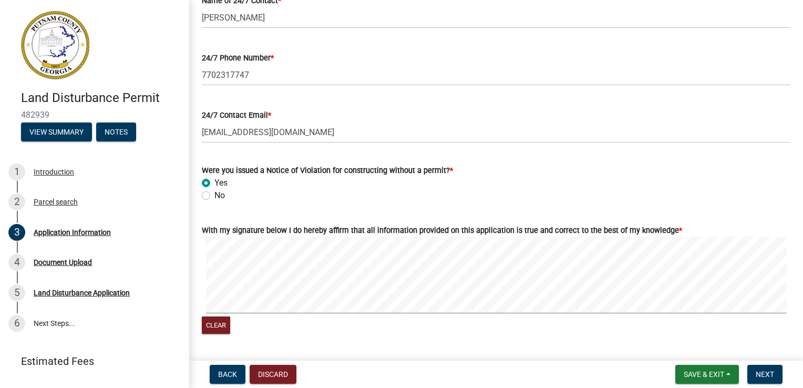
scroll to position [1786, 0]
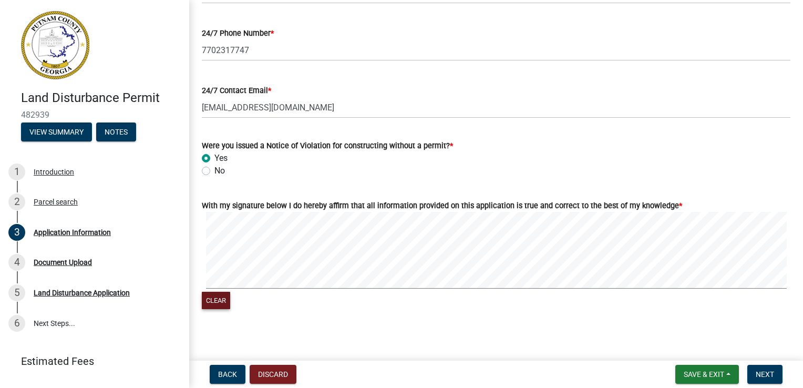
click at [462, 336] on main "Application Information share Share Project Name * [STREET_ADDRESS] Project Add…" at bounding box center [495, 178] width 613 height 356
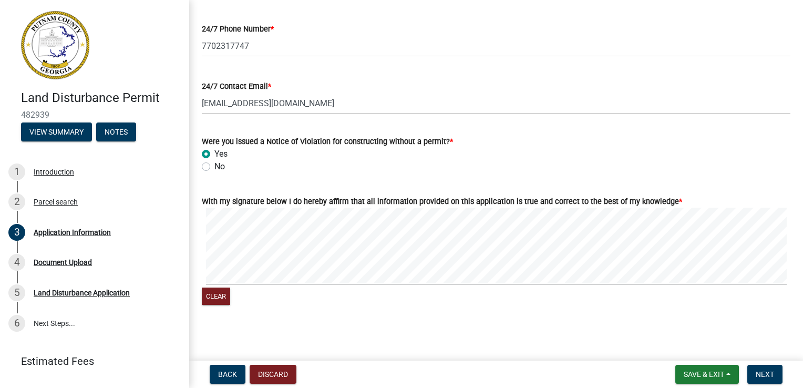
scroll to position [1791, 0]
click at [776, 367] on button "Next" at bounding box center [764, 374] width 35 height 19
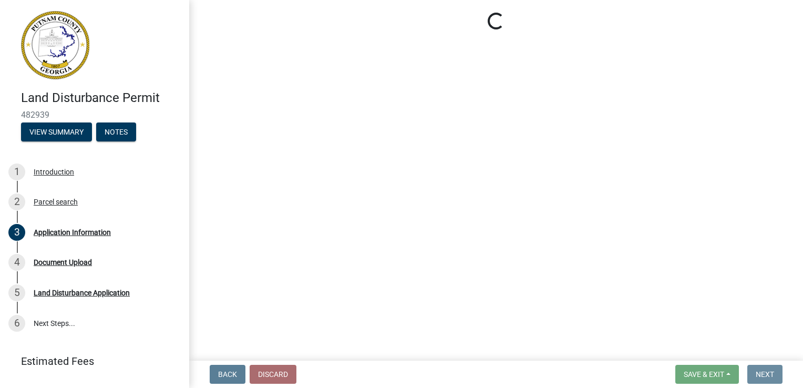
scroll to position [0, 0]
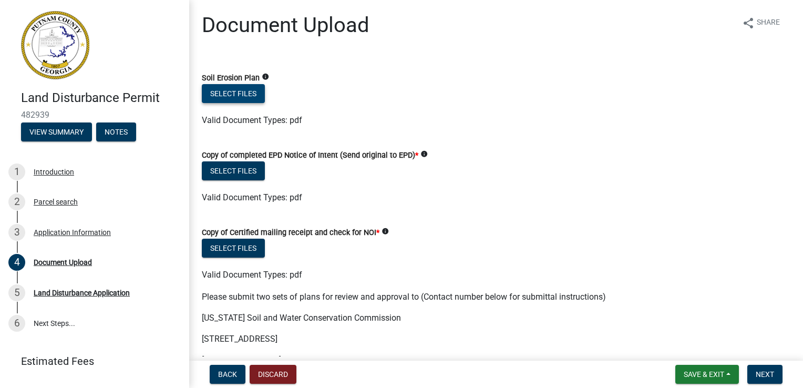
click at [227, 95] on button "Select files" at bounding box center [233, 93] width 63 height 19
click at [235, 87] on button "Select files" at bounding box center [233, 93] width 63 height 19
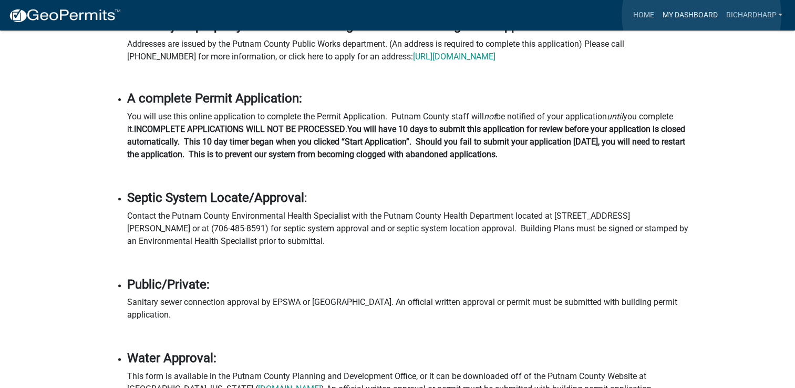
click at [702, 15] on link "My Dashboard" at bounding box center [690, 15] width 64 height 20
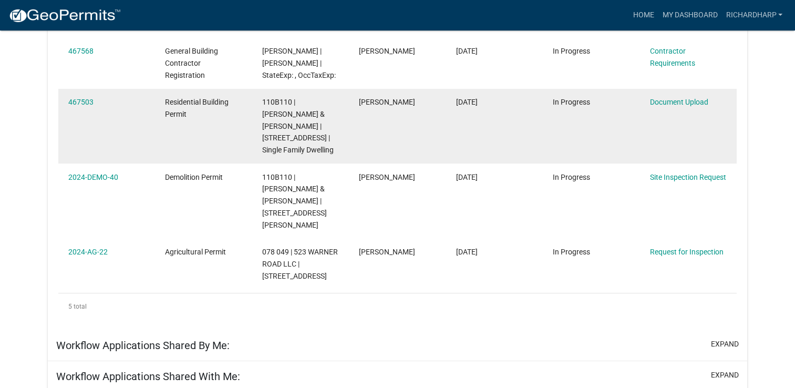
scroll to position [263, 0]
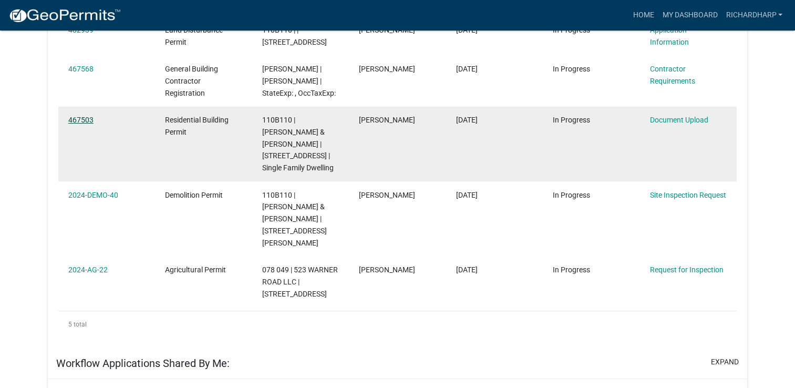
click at [79, 119] on link "467503" at bounding box center [80, 120] width 25 height 8
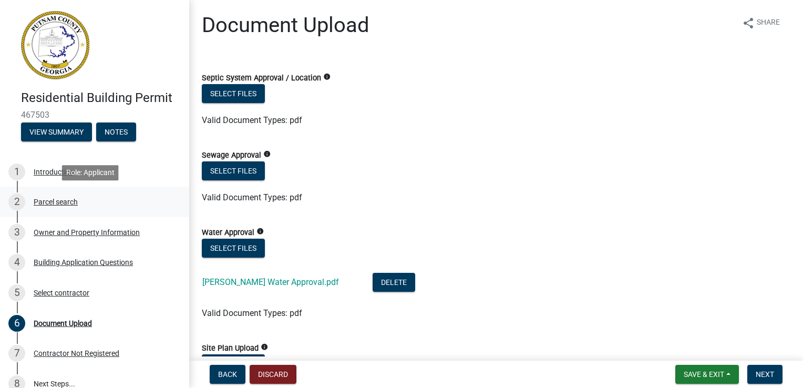
click at [71, 201] on div "Parcel search" at bounding box center [56, 201] width 44 height 7
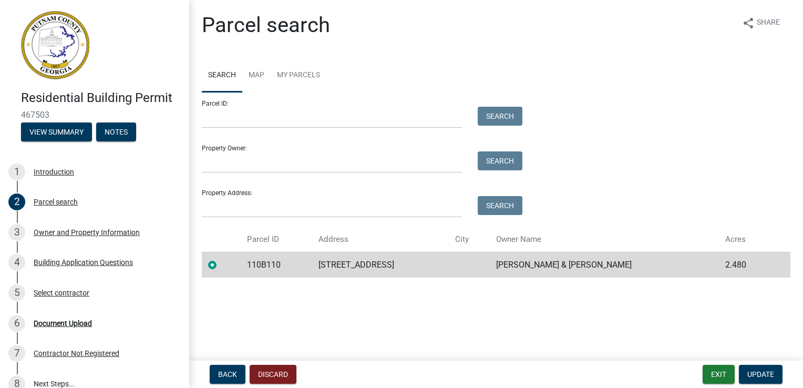
click at [440, 267] on td "[STREET_ADDRESS]" at bounding box center [380, 265] width 137 height 26
click at [88, 234] on div "Owner and Property Information" at bounding box center [87, 231] width 106 height 7
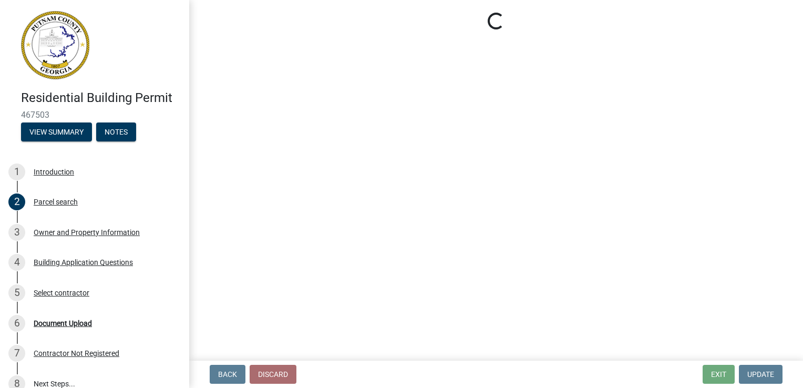
select select "78bfdc44-73ff-456e-a557-d4c99b9c08be"
select select "83394b22-4a11-496c-8e5c-75ade2e72faf"
select select "469c5908-2854-42d5-89ed-bee7fc26529e"
select select "fa9ac713-ff98-4511-b6d6-b752a2dce95a"
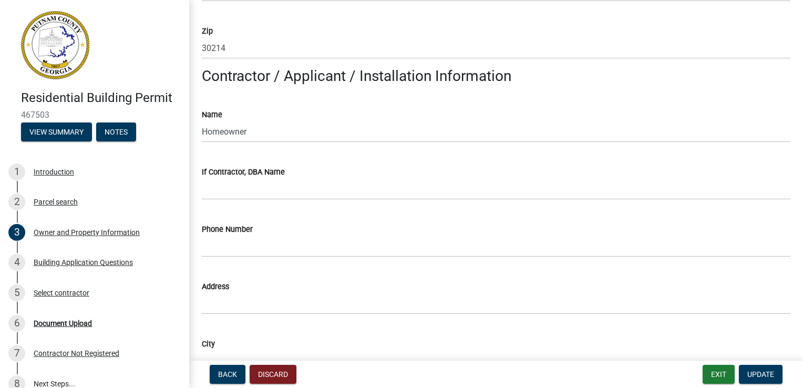
scroll to position [840, 0]
